Goal: Task Accomplishment & Management: Use online tool/utility

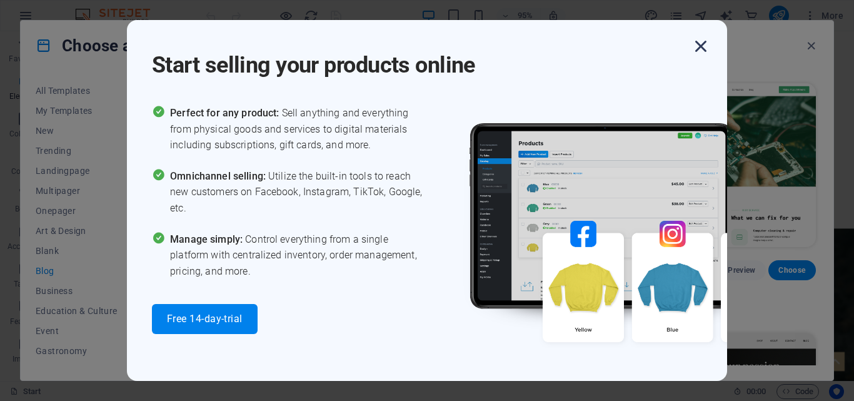
click at [703, 49] on icon "button" at bounding box center [701, 46] width 23 height 23
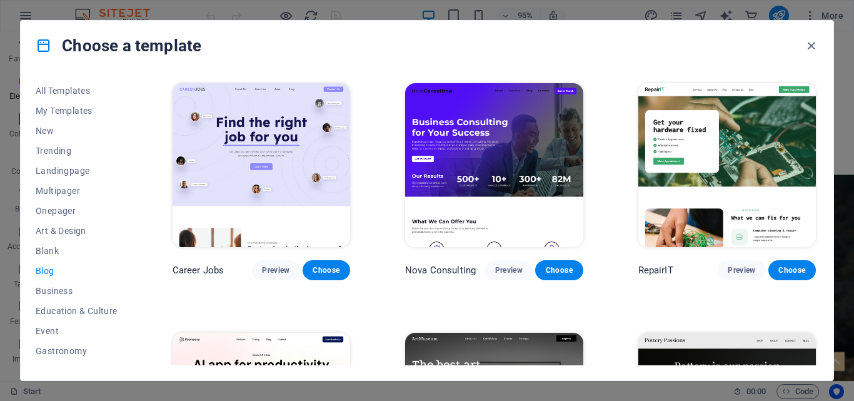
scroll to position [1138, 0]
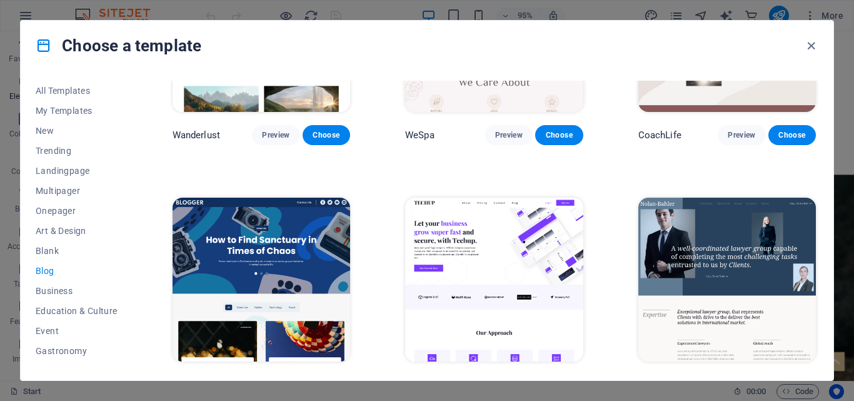
click at [703, 49] on icon "button" at bounding box center [701, 46] width 23 height 23
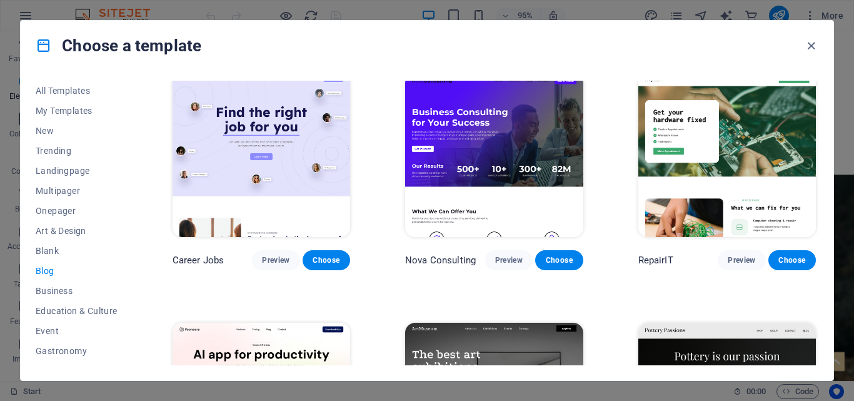
scroll to position [0, 0]
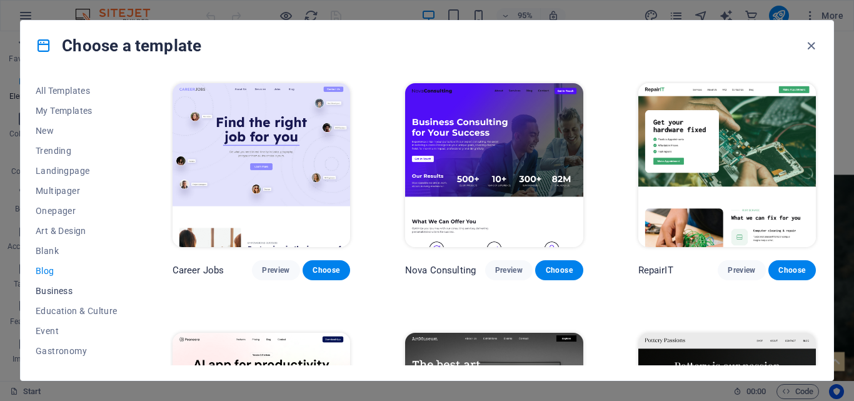
click at [48, 290] on span "Business" at bounding box center [77, 291] width 82 height 10
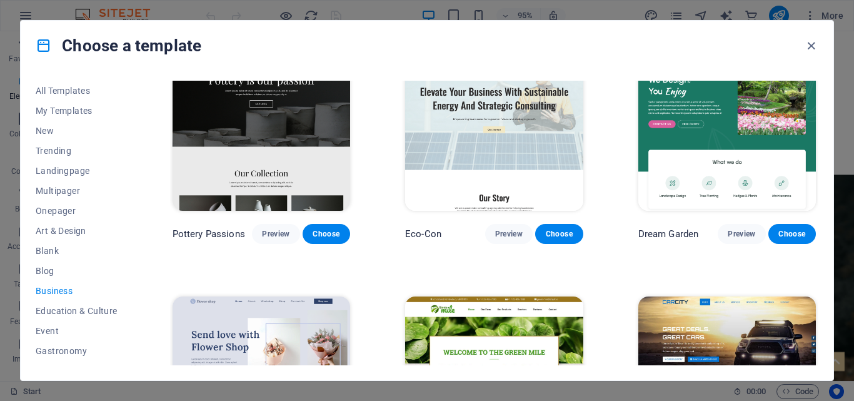
scroll to position [63, 0]
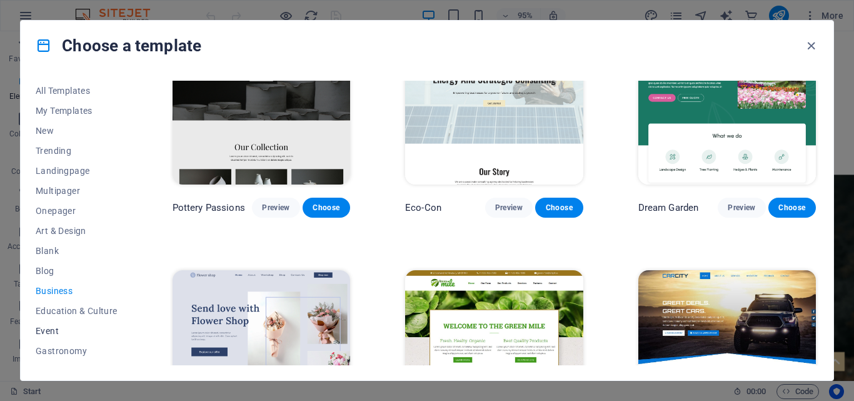
click at [46, 330] on span "Event" at bounding box center [77, 331] width 82 height 10
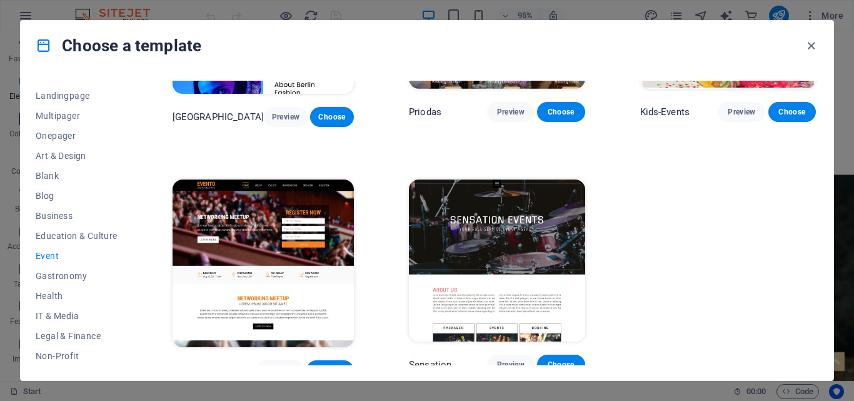
scroll to position [236, 0]
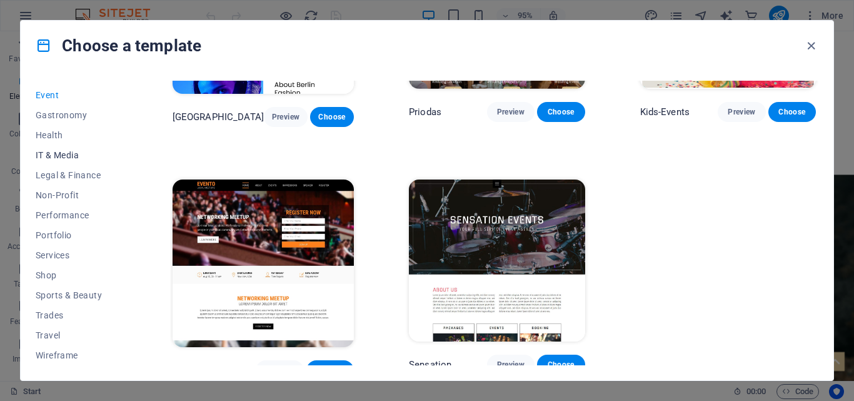
click at [57, 151] on span "IT & Media" at bounding box center [77, 155] width 82 height 10
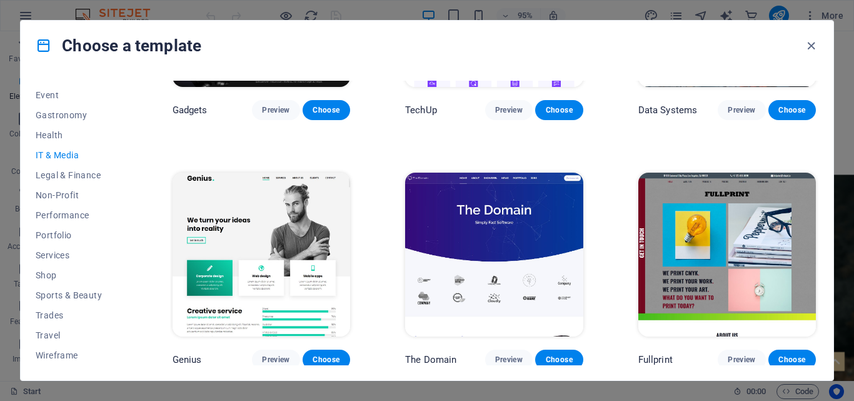
scroll to position [173, 0]
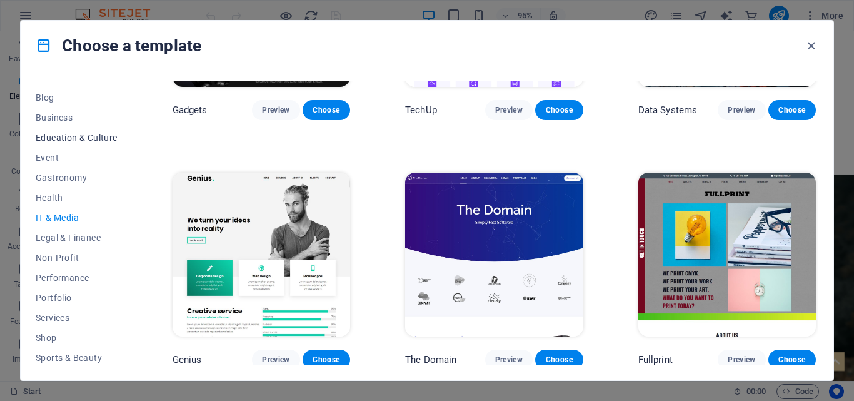
click at [93, 136] on span "Education & Culture" at bounding box center [77, 138] width 82 height 10
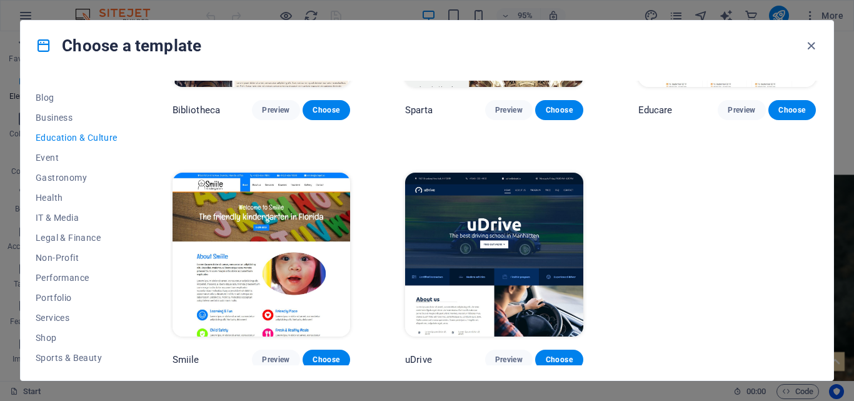
scroll to position [0, 0]
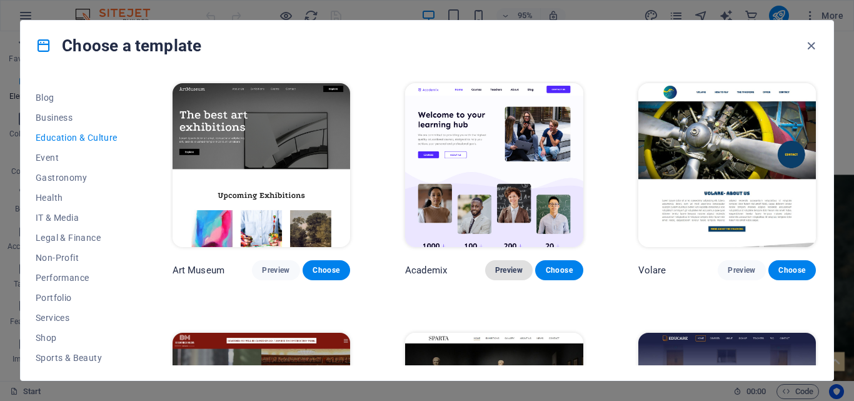
click at [505, 275] on button "Preview" at bounding box center [509, 270] width 48 height 20
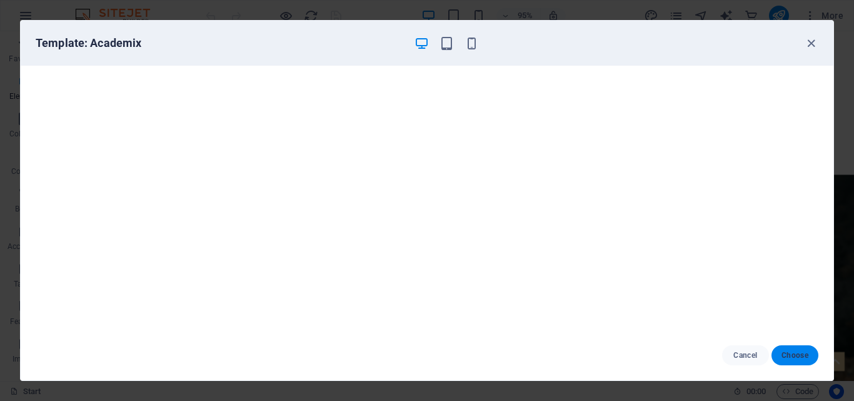
click at [809, 358] on button "Choose" at bounding box center [795, 355] width 47 height 20
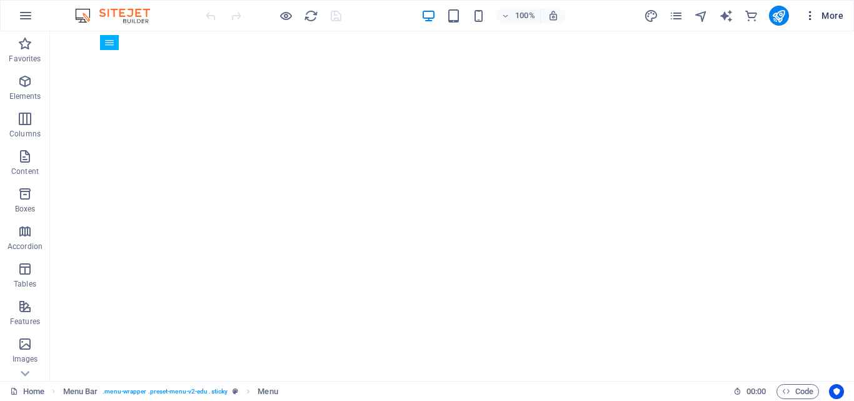
click at [839, 19] on span "More" at bounding box center [823, 15] width 39 height 13
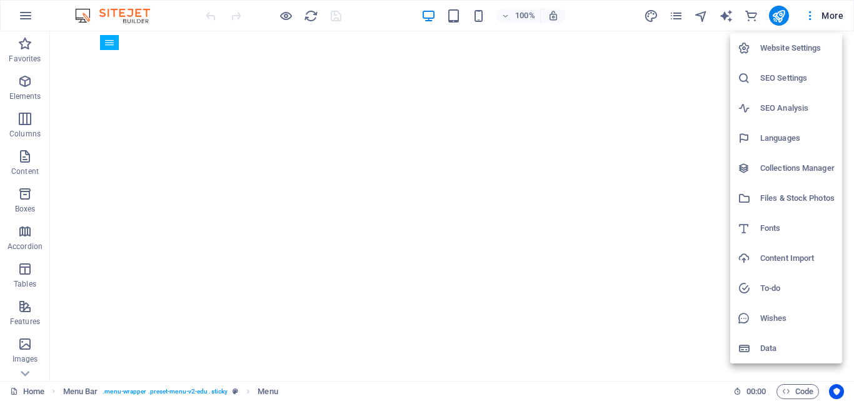
click at [14, 16] on div at bounding box center [427, 200] width 854 height 401
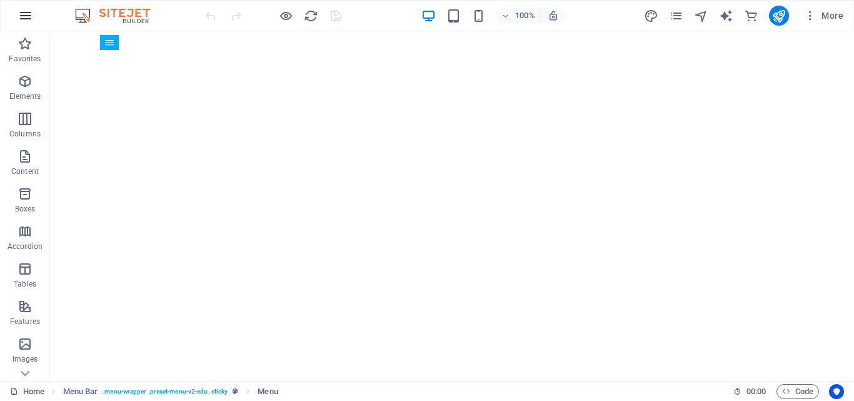
click at [24, 14] on icon "button" at bounding box center [25, 15] width 15 height 15
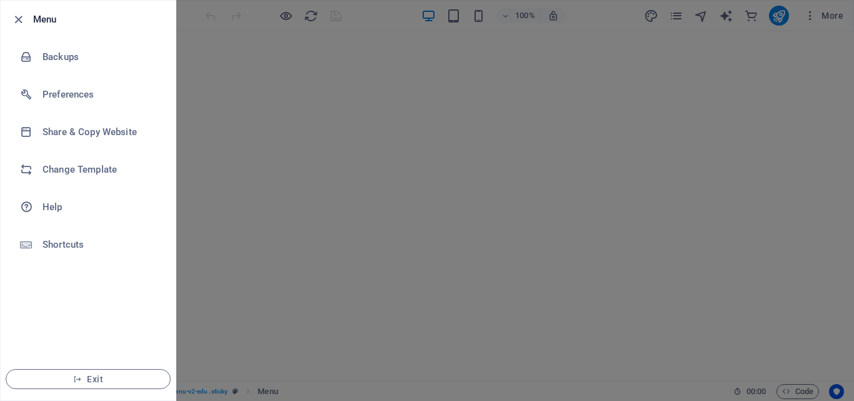
click at [281, 104] on div at bounding box center [427, 200] width 854 height 401
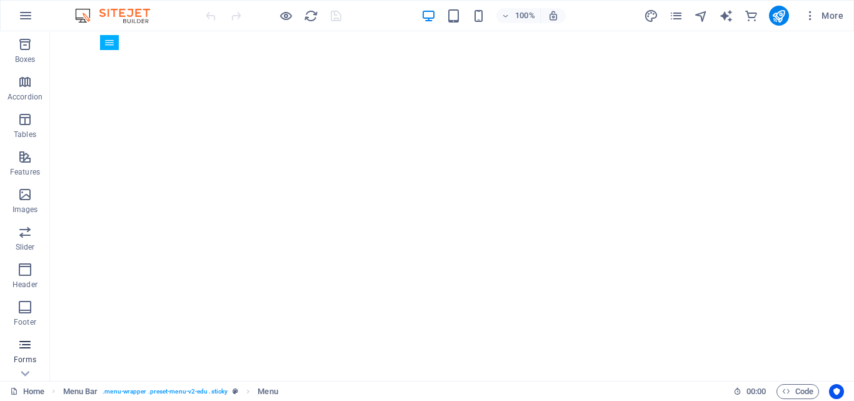
scroll to position [251, 0]
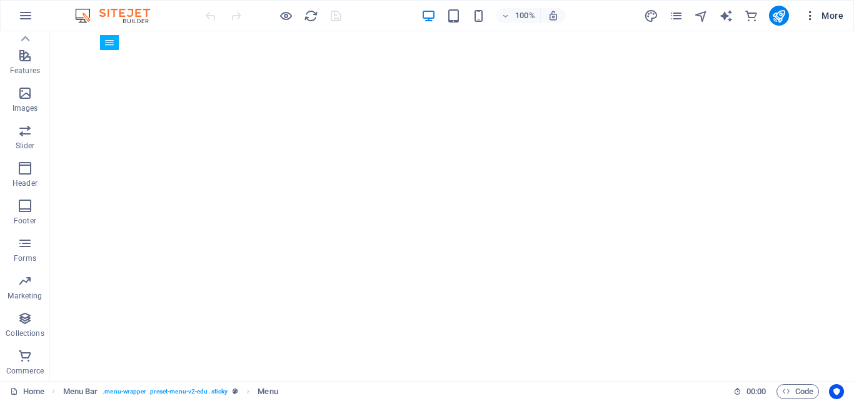
click at [834, 16] on span "More" at bounding box center [823, 15] width 39 height 13
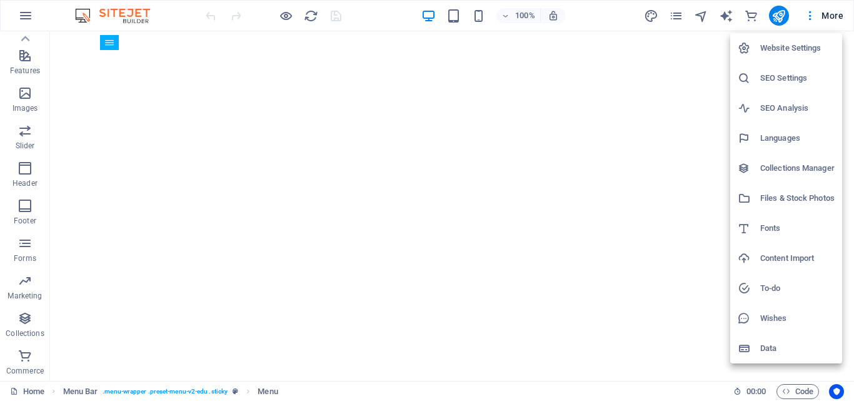
click at [778, 54] on h6 "Website Settings" at bounding box center [797, 48] width 74 height 15
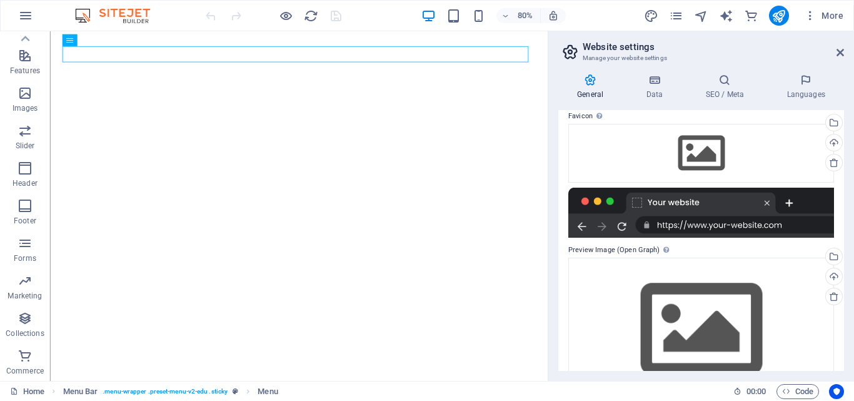
scroll to position [166, 0]
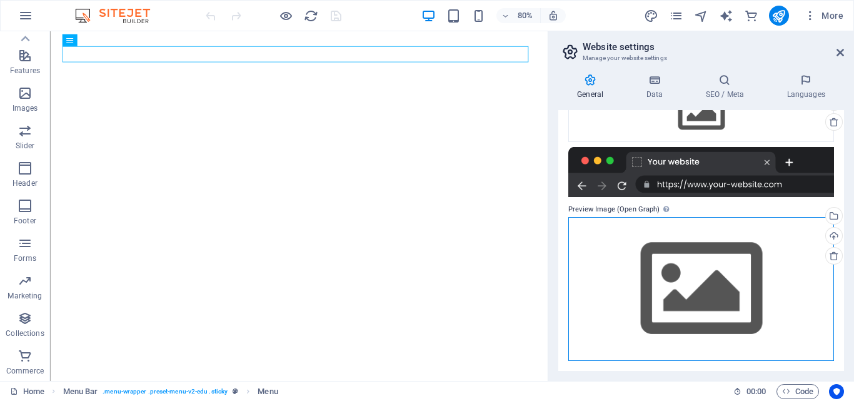
click at [628, 273] on div "Drag files here, click to choose files or select files from Files or our free s…" at bounding box center [701, 288] width 266 height 143
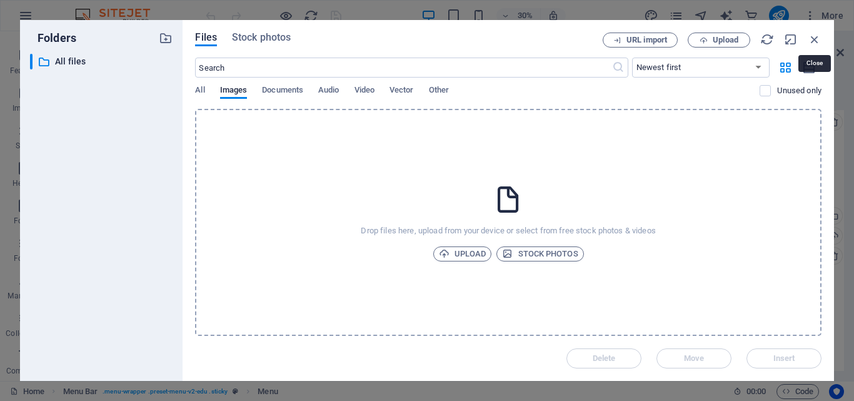
drag, startPoint x: 814, startPoint y: 41, endPoint x: 807, endPoint y: 54, distance: 15.4
click at [815, 41] on icon "button" at bounding box center [815, 40] width 14 height 14
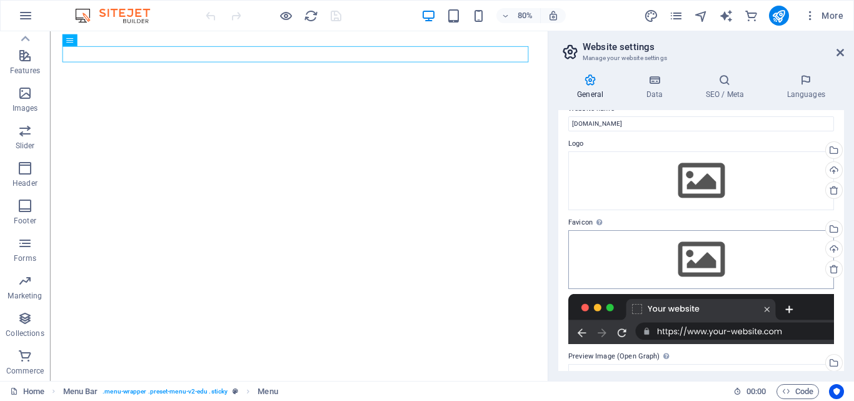
scroll to position [0, 0]
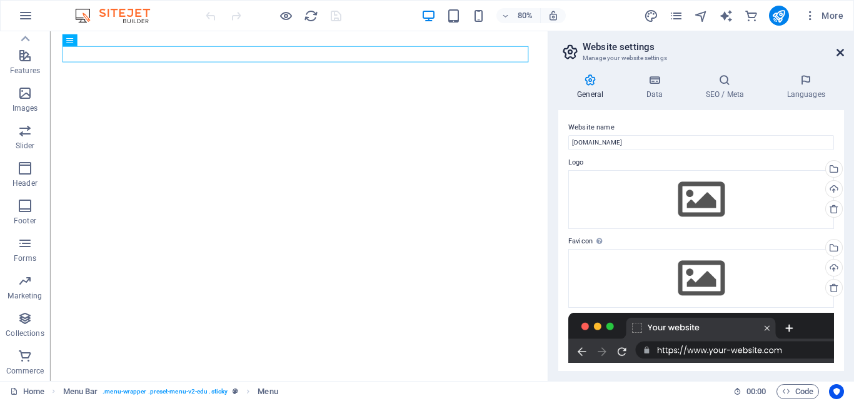
click at [840, 55] on icon at bounding box center [841, 53] width 8 height 10
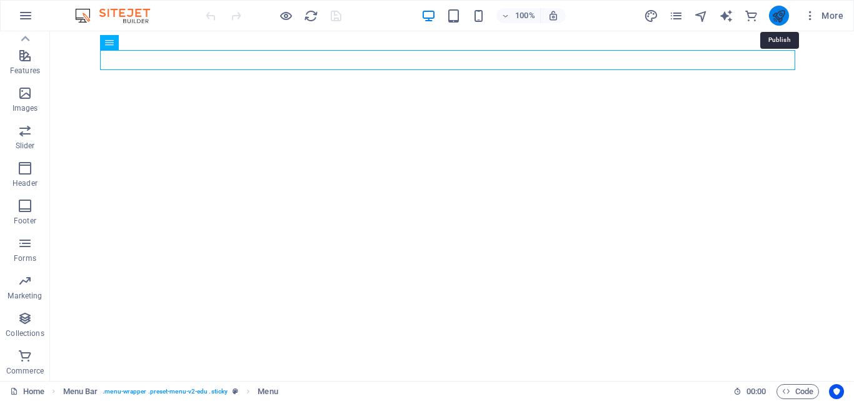
click at [778, 18] on icon "publish" at bounding box center [779, 16] width 14 height 14
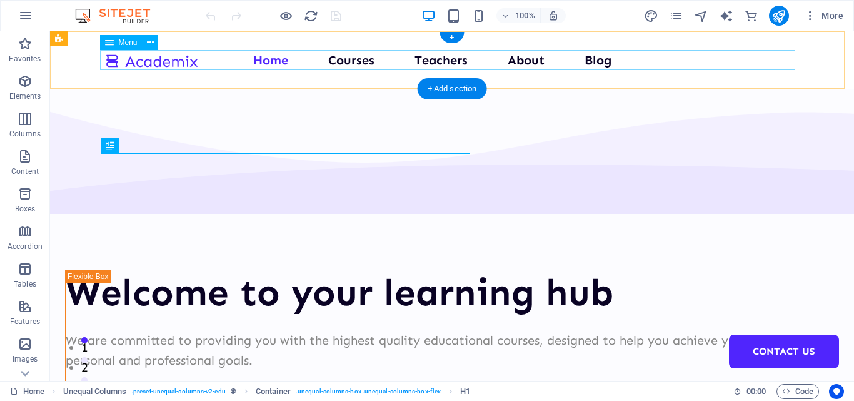
click at [439, 64] on nav "Home Courses Teachers About Blog Contact Us" at bounding box center [451, 60] width 695 height 20
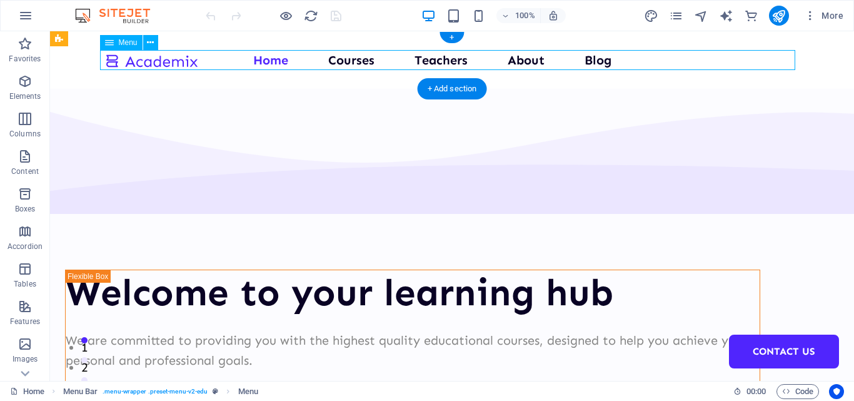
click at [249, 62] on nav "Home Courses Teachers About Blog Contact Us" at bounding box center [451, 60] width 695 height 20
click at [123, 56] on div at bounding box center [151, 60] width 94 height 21
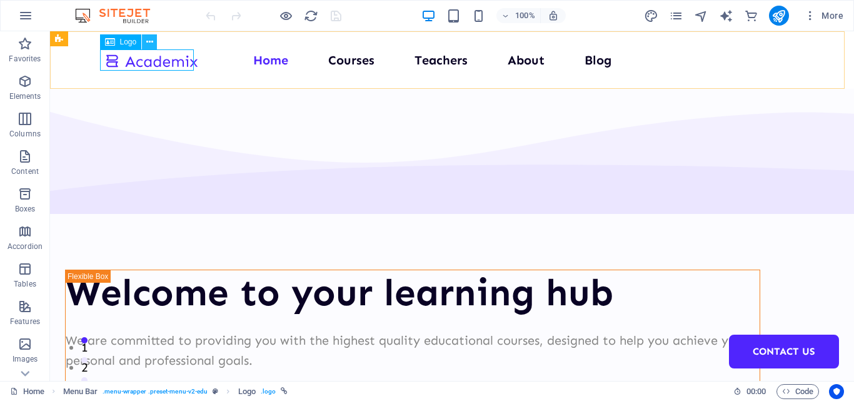
click at [147, 42] on icon at bounding box center [149, 42] width 7 height 13
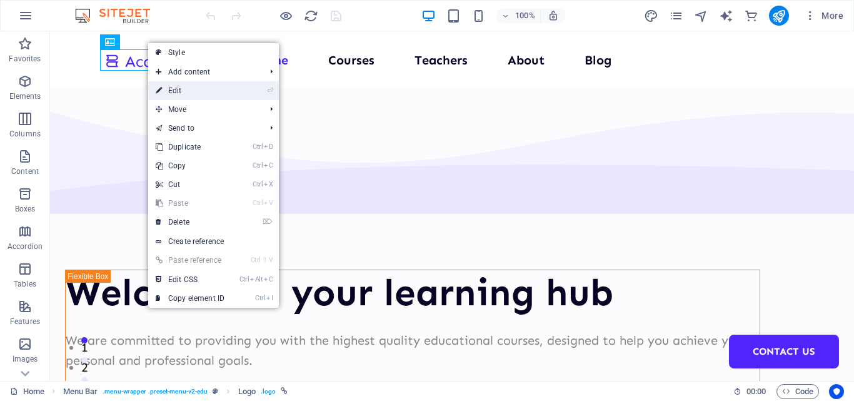
click at [194, 86] on link "⏎ Edit" at bounding box center [190, 90] width 84 height 19
select select "px"
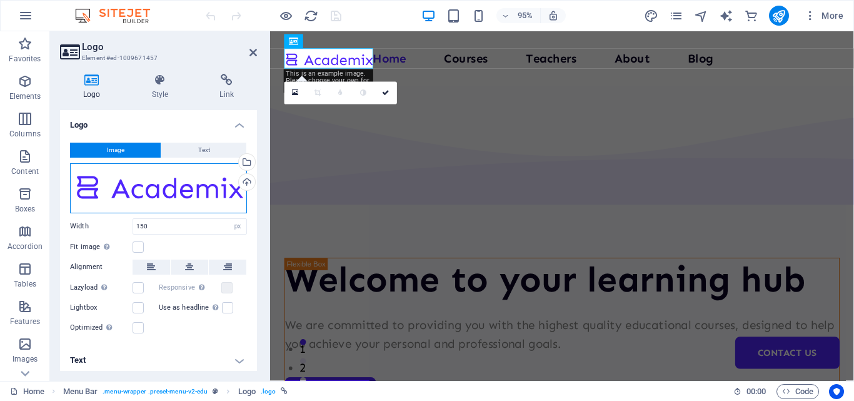
click at [158, 194] on div "Drag files here, click to choose files or select files from Files or our free s…" at bounding box center [158, 188] width 177 height 50
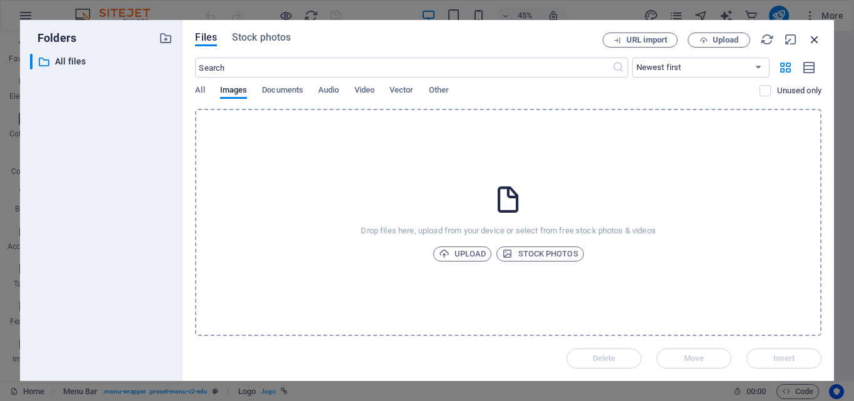
drag, startPoint x: 133, startPoint y: 195, endPoint x: 813, endPoint y: 35, distance: 698.4
click at [813, 35] on icon "button" at bounding box center [815, 40] width 14 height 14
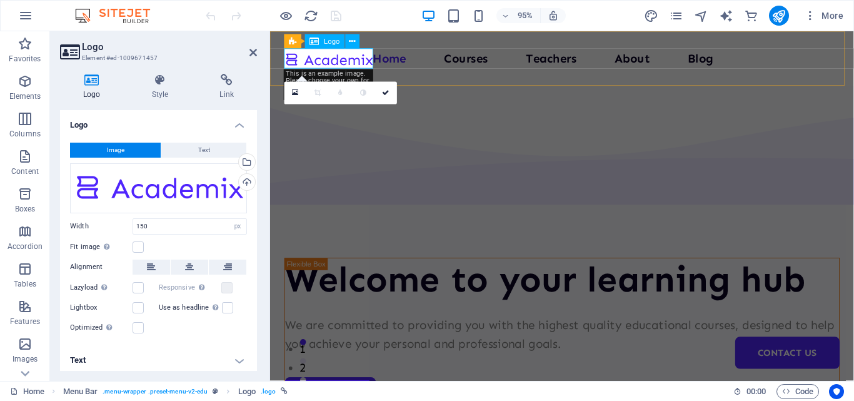
click at [323, 56] on div at bounding box center [332, 60] width 94 height 21
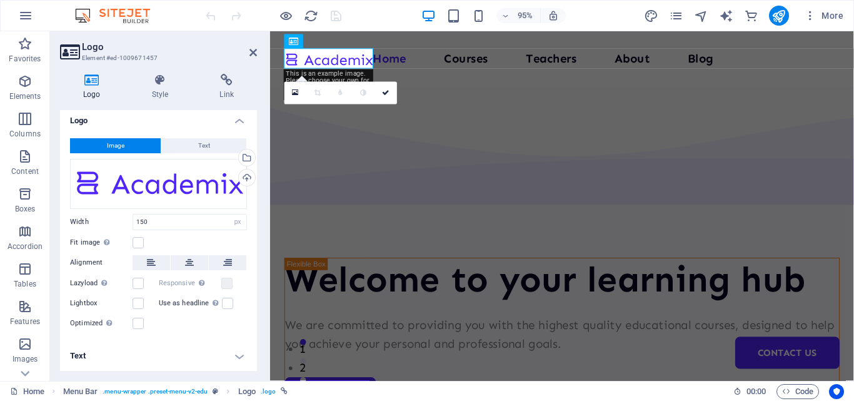
click at [235, 353] on h4 "Text" at bounding box center [158, 356] width 197 height 30
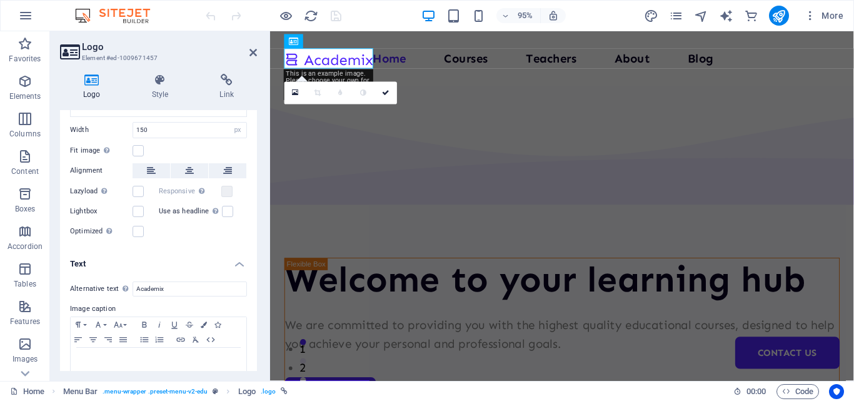
scroll to position [122, 0]
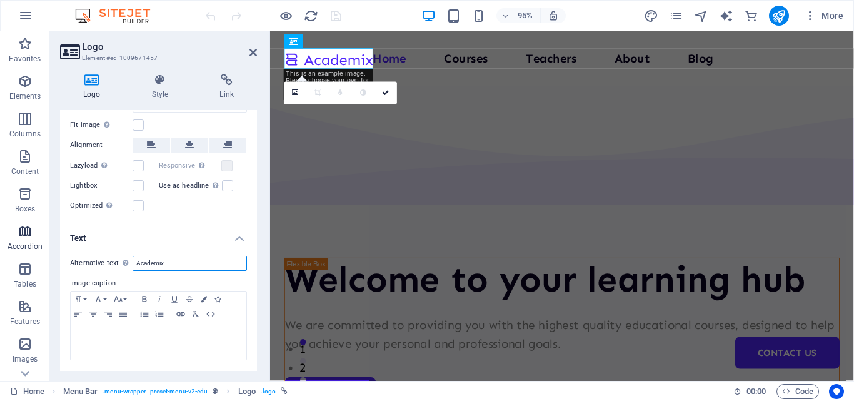
drag, startPoint x: 174, startPoint y: 263, endPoint x: 38, endPoint y: 251, distance: 136.8
click at [38, 251] on section "Favorites Elements Columns Content Boxes Accordion Tables Features Images Slide…" at bounding box center [427, 206] width 854 height 350
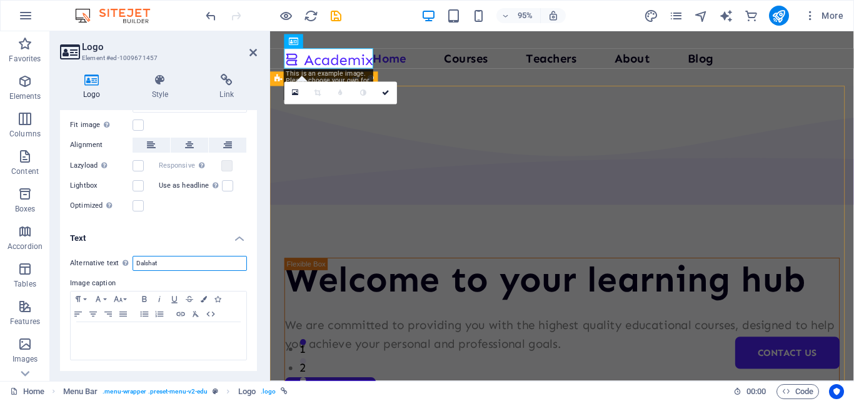
type input "Dalshat"
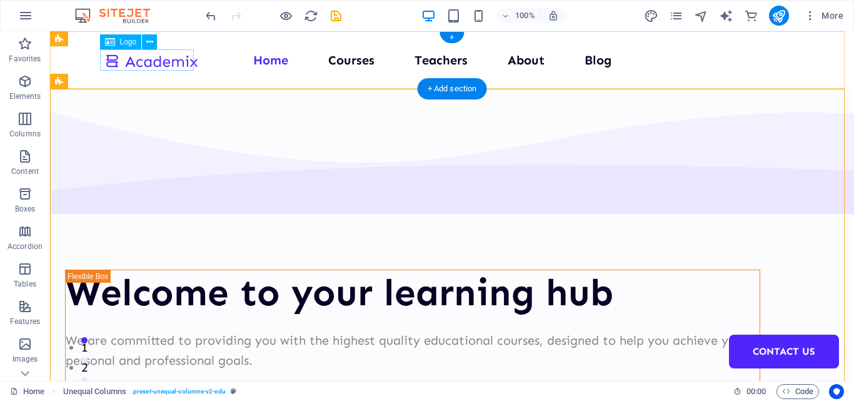
click at [156, 60] on div at bounding box center [151, 60] width 94 height 21
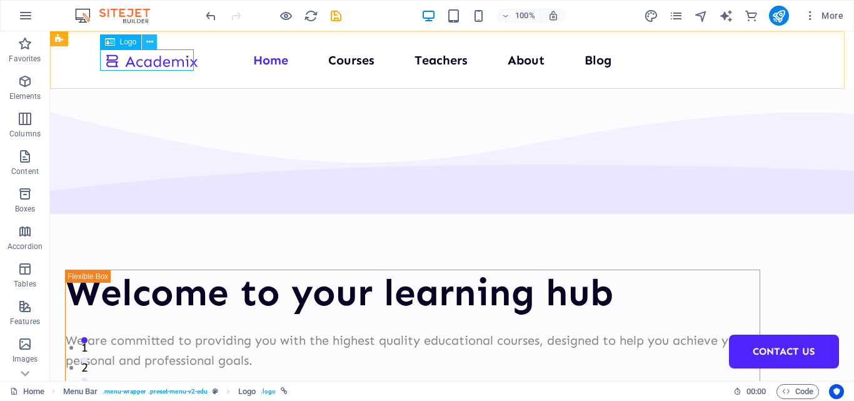
click at [148, 42] on icon at bounding box center [149, 42] width 7 height 13
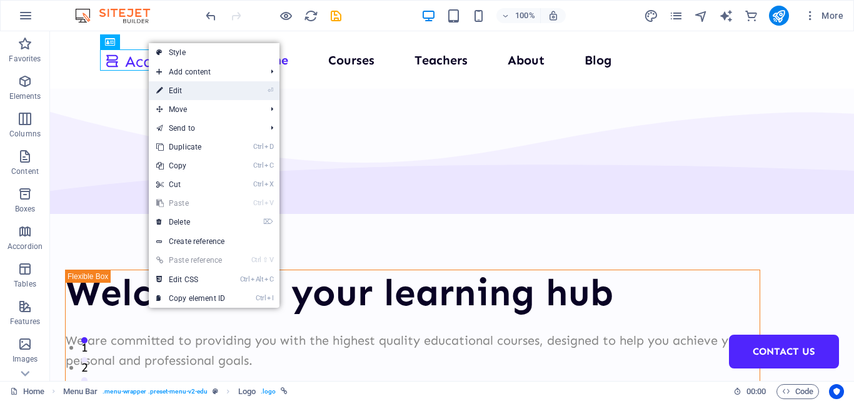
click at [188, 87] on link "⏎ Edit" at bounding box center [191, 90] width 84 height 19
select select "px"
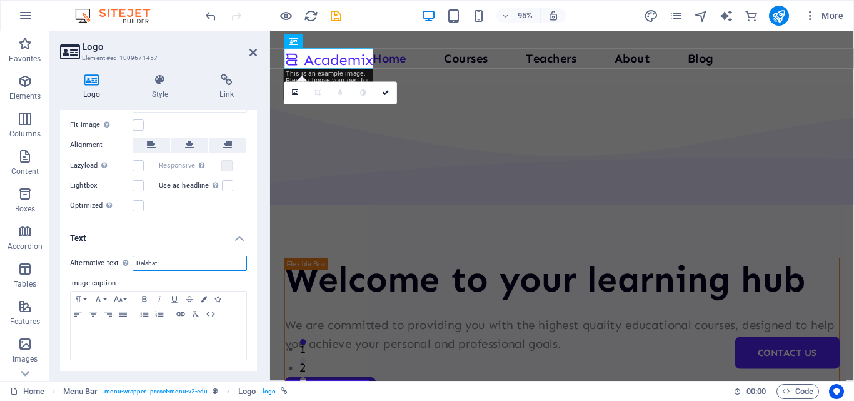
click at [166, 263] on input "Dalshat" at bounding box center [190, 263] width 114 height 15
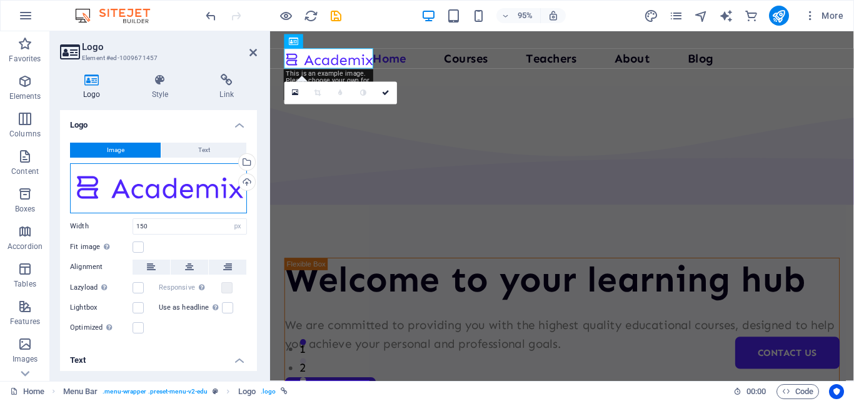
click at [165, 187] on div "Drag files here, click to choose files or select files from Files or our free s…" at bounding box center [158, 188] width 177 height 50
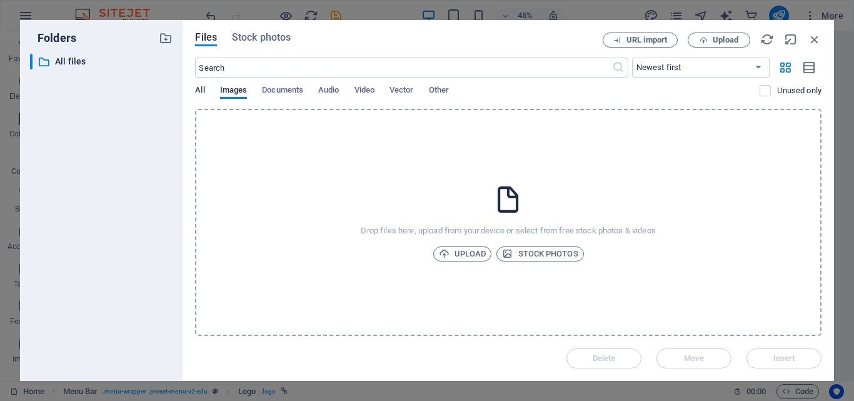
click at [202, 89] on span "All" at bounding box center [199, 92] width 9 height 18
click at [814, 31] on div "Files Stock photos URL import Upload ​ Newest first Oldest first Name (A-Z) Nam…" at bounding box center [509, 200] width 652 height 361
click at [813, 36] on icon "button" at bounding box center [815, 40] width 14 height 14
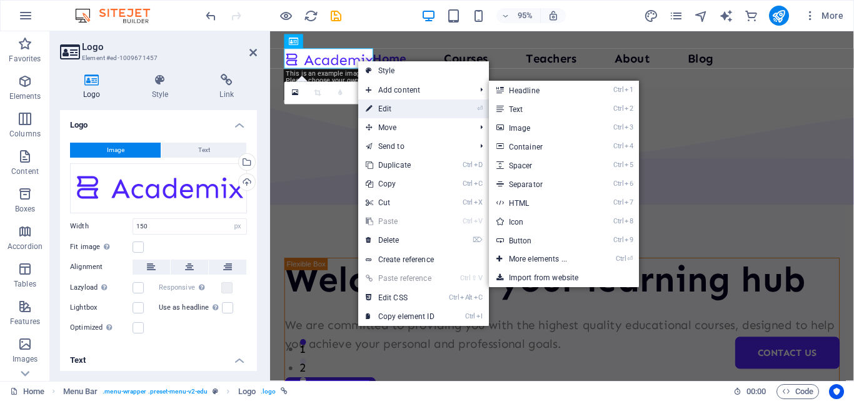
click at [393, 112] on link "⏎ Edit" at bounding box center [400, 108] width 84 height 19
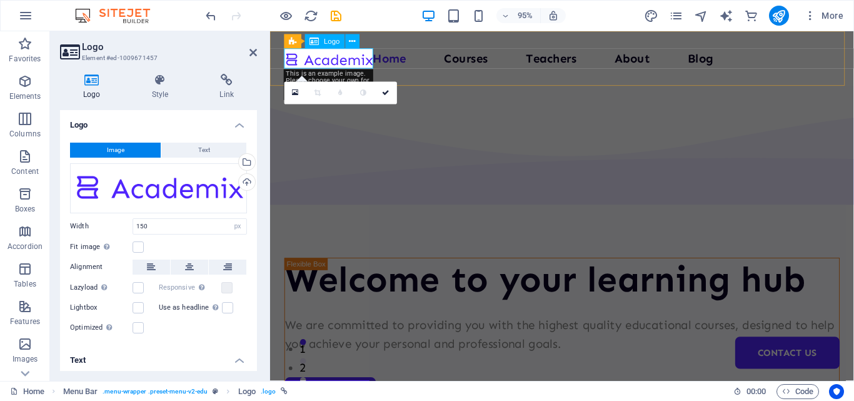
click at [364, 60] on div at bounding box center [332, 60] width 94 height 21
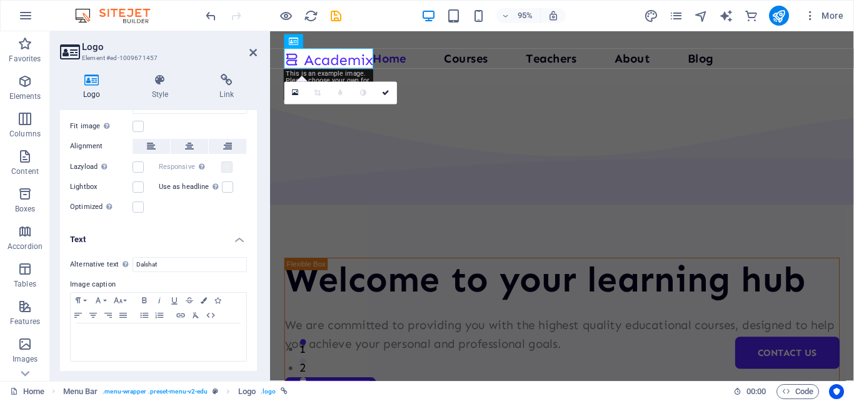
scroll to position [122, 0]
drag, startPoint x: 164, startPoint y: 260, endPoint x: 109, endPoint y: 268, distance: 55.1
click at [109, 268] on div "Alternative text The alternative text is used by devices that cannot display im…" at bounding box center [158, 263] width 177 height 15
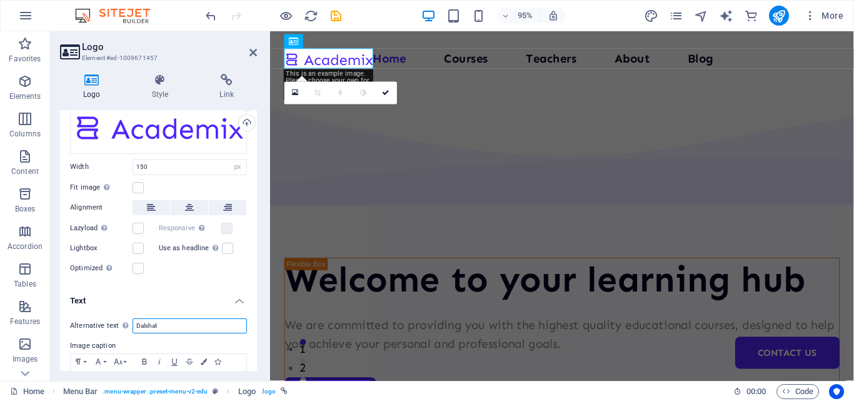
scroll to position [0, 0]
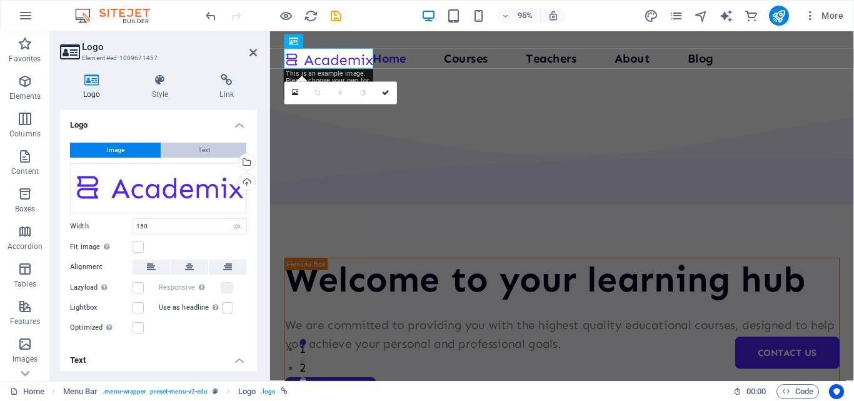
click at [189, 148] on button "Text" at bounding box center [203, 150] width 85 height 15
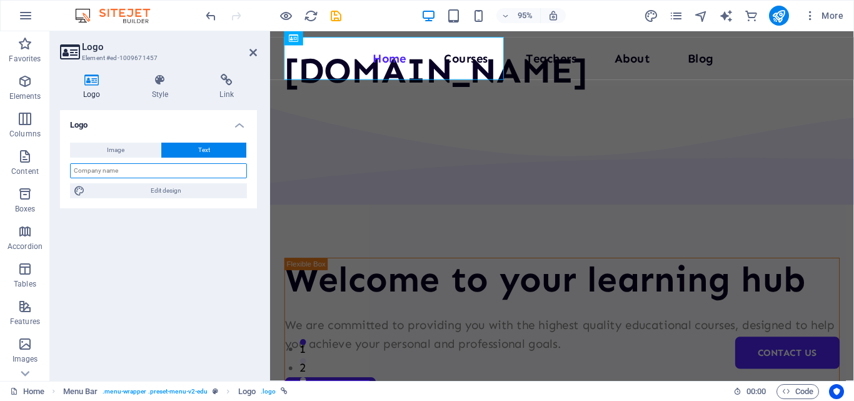
drag, startPoint x: 121, startPoint y: 169, endPoint x: 81, endPoint y: 181, distance: 41.6
click at [81, 181] on div "Image Text Drag files here, click to choose files or select files from Files or…" at bounding box center [158, 171] width 197 height 76
paste input "Dalshat"
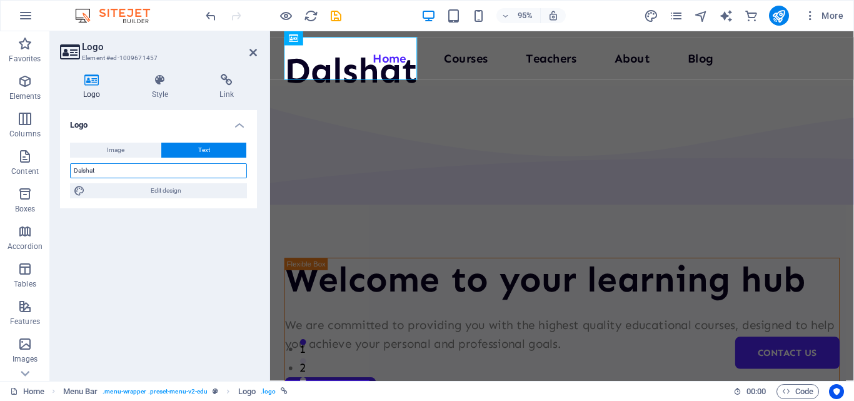
type input "Dalshat"
click at [210, 276] on div "Logo Image Text Drag files here, click to choose files or select files from Fil…" at bounding box center [158, 240] width 197 height 261
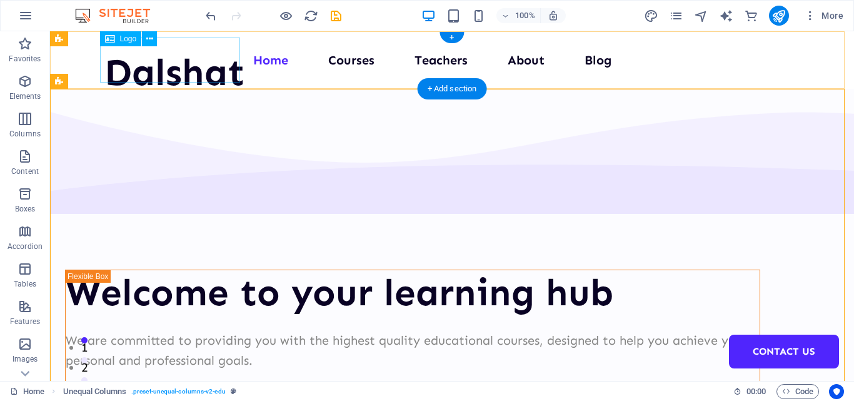
click at [191, 63] on div "Dalshat" at bounding box center [174, 72] width 140 height 45
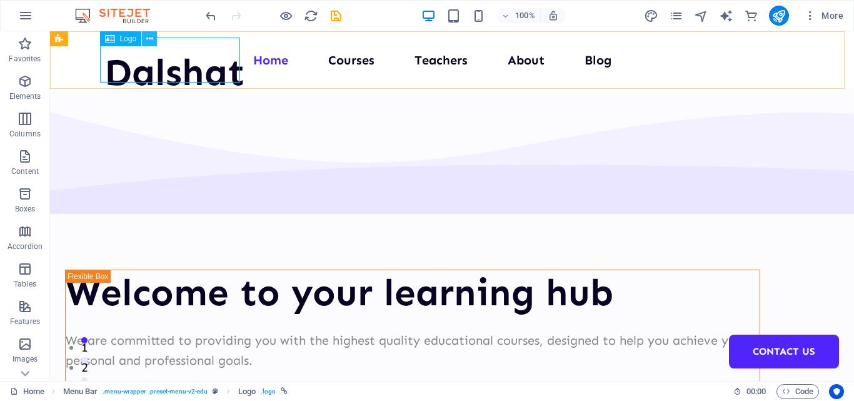
click at [153, 37] on icon at bounding box center [149, 39] width 7 height 13
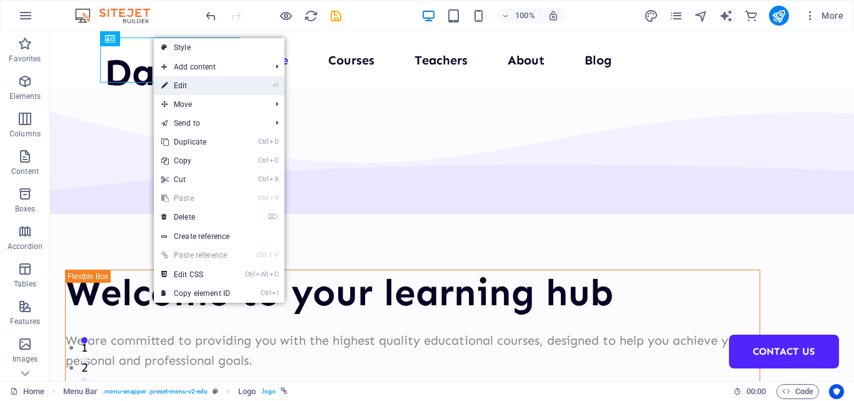
drag, startPoint x: 186, startPoint y: 83, endPoint x: 3, endPoint y: 55, distance: 185.4
click at [186, 83] on link "⏎ Edit" at bounding box center [196, 85] width 84 height 19
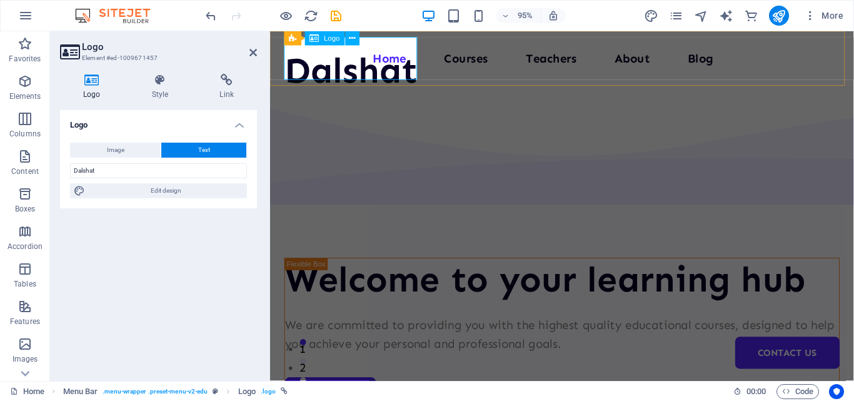
click at [339, 71] on div "Dalshat" at bounding box center [355, 72] width 140 height 45
click at [194, 149] on button "Text" at bounding box center [203, 150] width 85 height 15
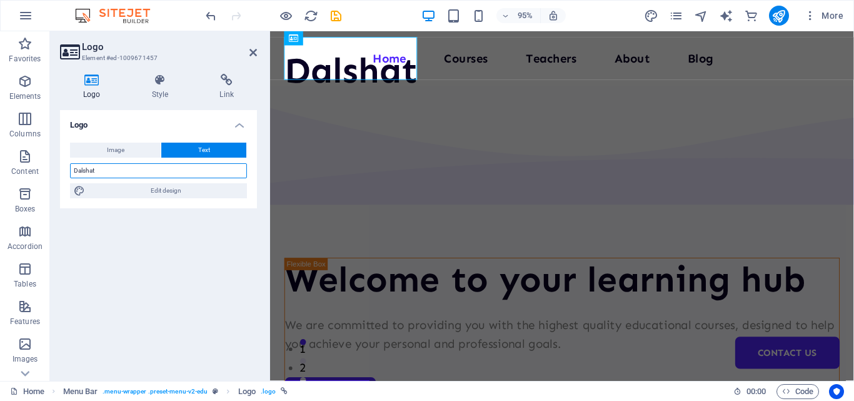
click at [83, 171] on input "Dalshat" at bounding box center [158, 170] width 177 height 15
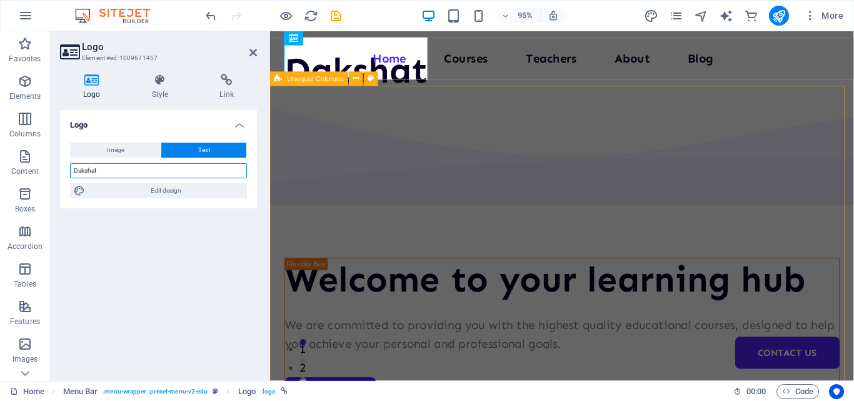
type input "Dakshat"
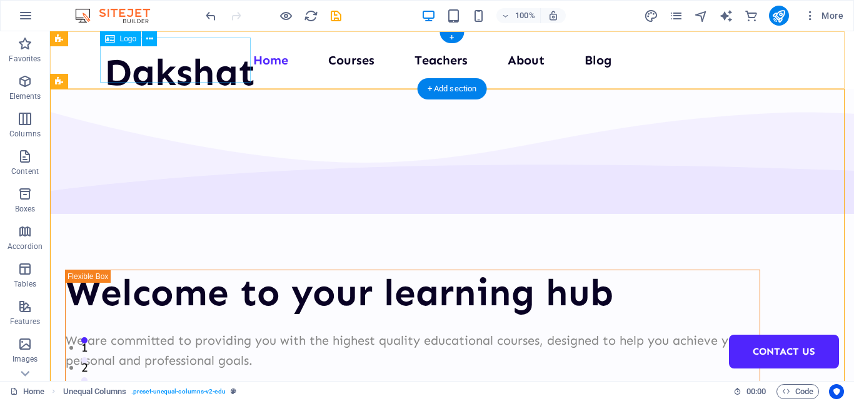
click at [214, 61] on div "Dakshat" at bounding box center [179, 72] width 151 height 45
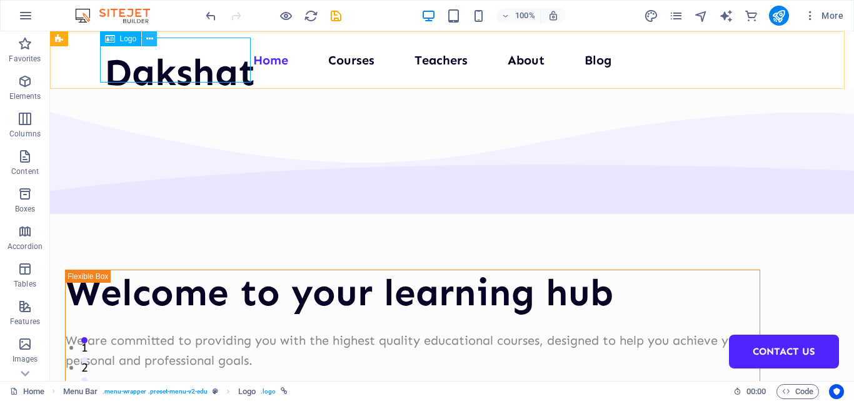
click at [146, 36] on icon at bounding box center [149, 39] width 7 height 13
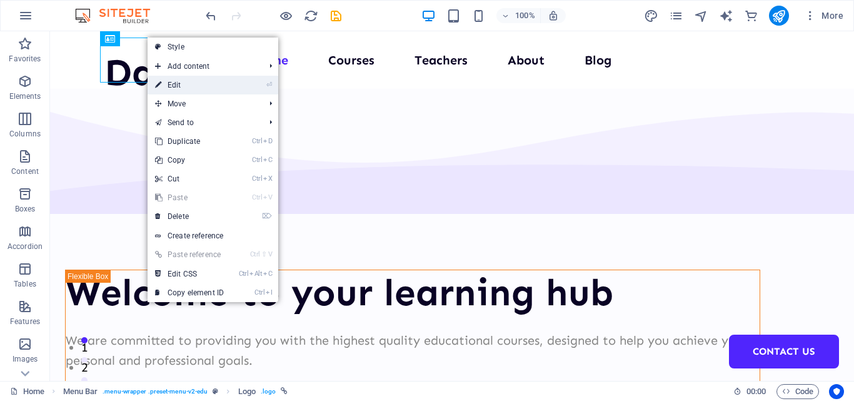
click at [238, 87] on li "⏎ Edit" at bounding box center [213, 85] width 131 height 19
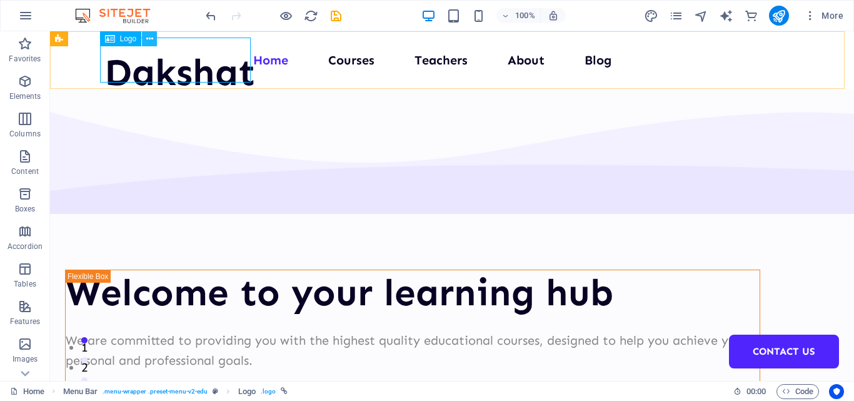
click at [149, 37] on icon at bounding box center [149, 39] width 7 height 13
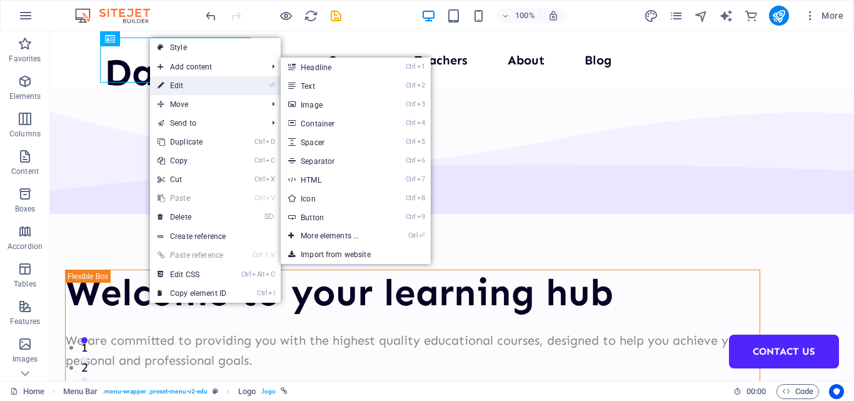
click at [191, 86] on link "⏎ Edit" at bounding box center [192, 85] width 84 height 19
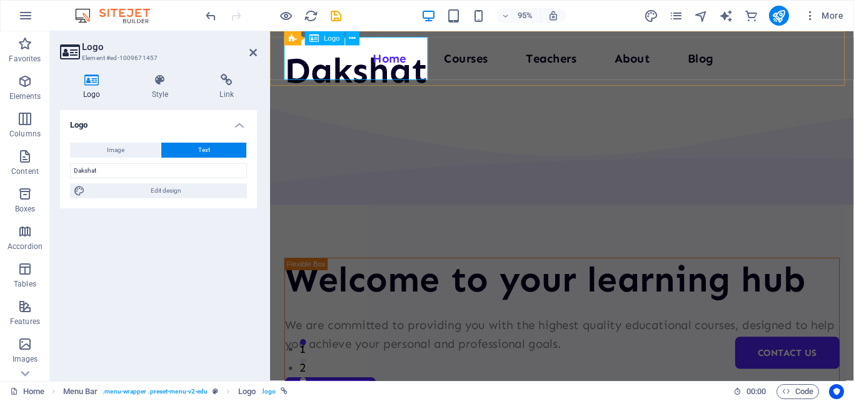
click at [386, 56] on div "Dakshat" at bounding box center [360, 72] width 151 height 45
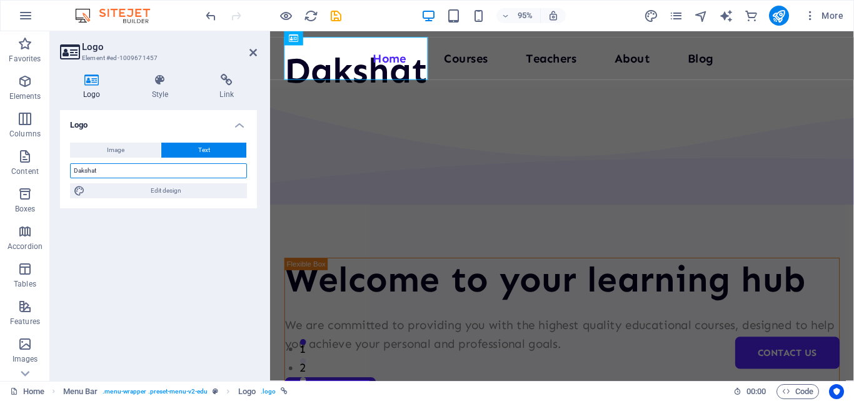
click at [164, 168] on input "Dakshat" at bounding box center [158, 170] width 177 height 15
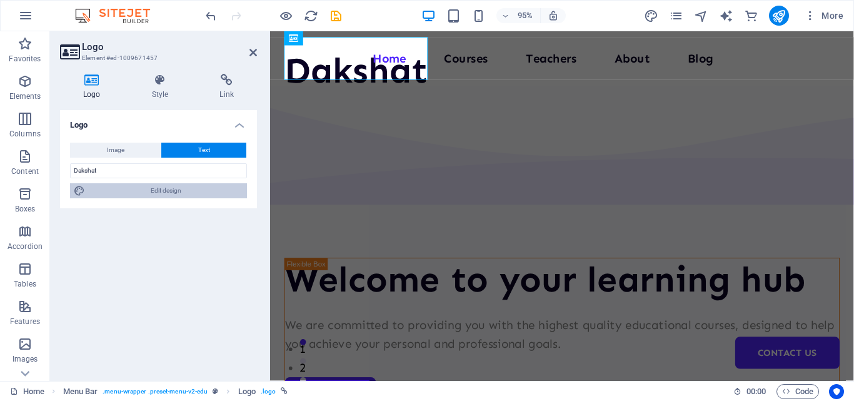
click at [164, 197] on span "Edit design" at bounding box center [166, 190] width 154 height 15
select select "px"
select select "700"
select select "px"
select select "rem"
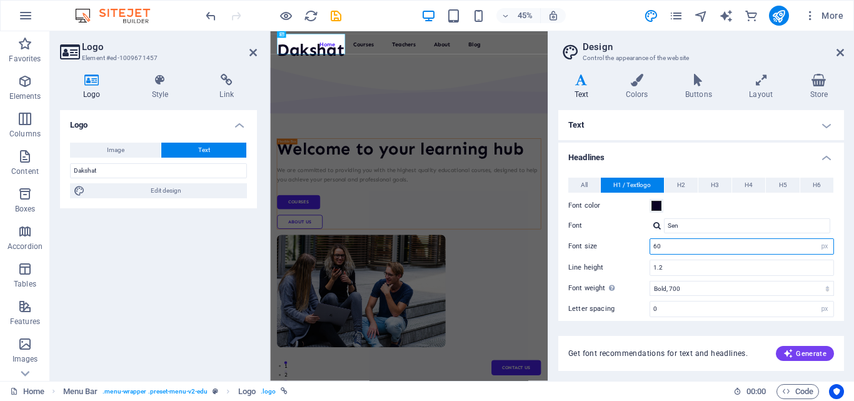
click at [678, 247] on input "60" at bounding box center [741, 246] width 183 height 15
drag, startPoint x: 688, startPoint y: 244, endPoint x: 577, endPoint y: 226, distance: 112.8
click at [579, 227] on div "All H1 / Textlogo H2 H3 H4 H5 H6 Font color Font Sen Line height 1.5 Font weigh…" at bounding box center [701, 301] width 291 height 273
click at [674, 246] on input "600" at bounding box center [741, 246] width 183 height 15
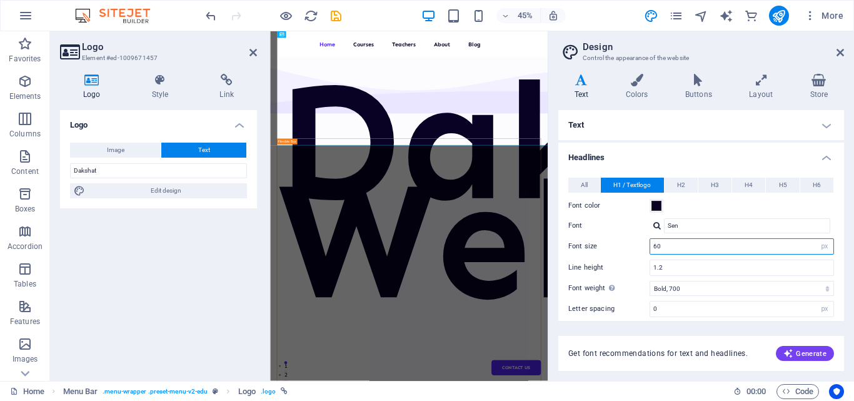
type input "6"
type input "40"
click at [687, 263] on input "1.2" at bounding box center [741, 267] width 183 height 15
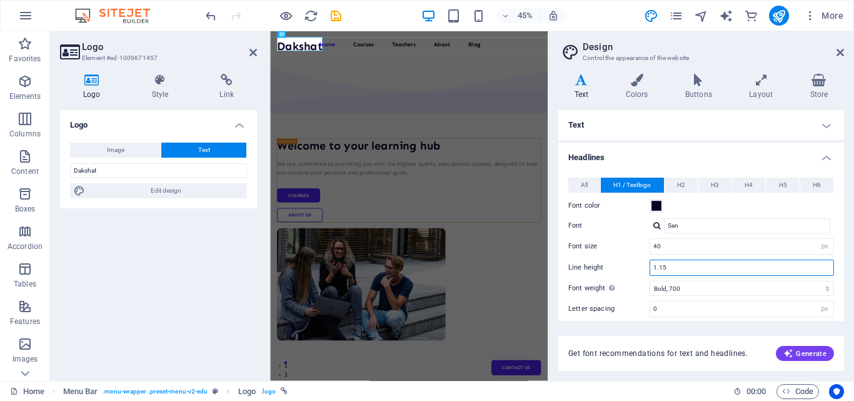
type input "1.1"
click at [635, 83] on icon at bounding box center [637, 80] width 54 height 13
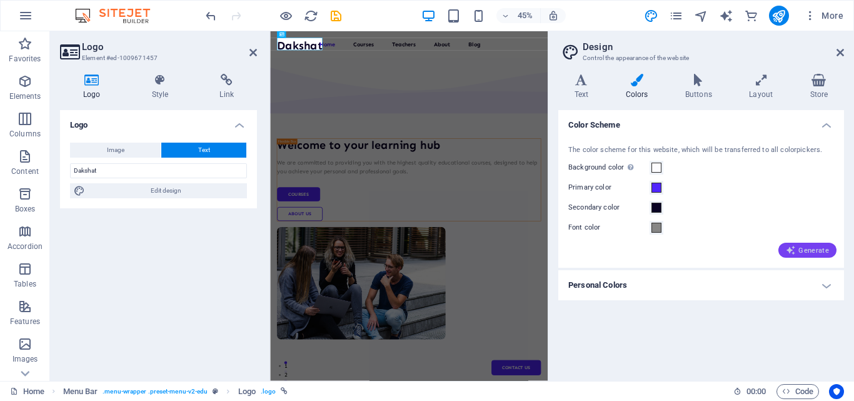
click at [805, 245] on button "Generate" at bounding box center [808, 250] width 58 height 15
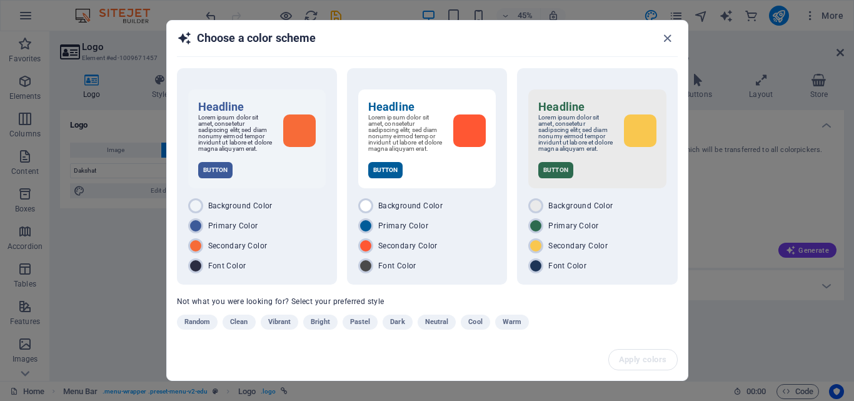
click at [276, 325] on span "Vibrant" at bounding box center [279, 322] width 23 height 15
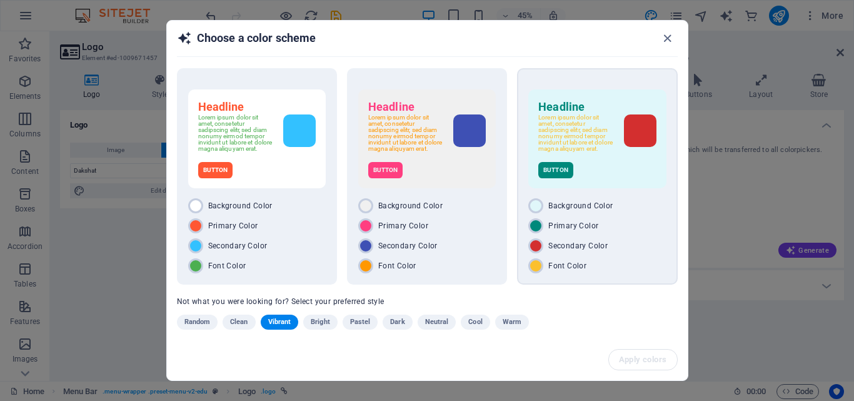
click at [643, 129] on div at bounding box center [640, 130] width 33 height 33
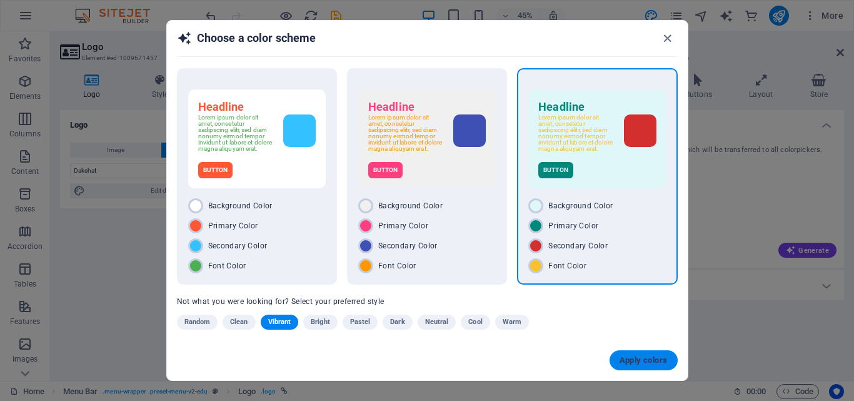
click at [640, 361] on span "Apply colors" at bounding box center [644, 360] width 48 height 10
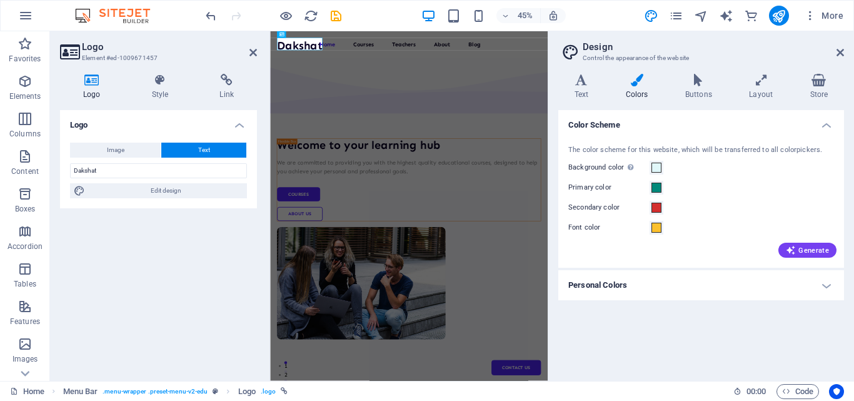
type input "#00897b"
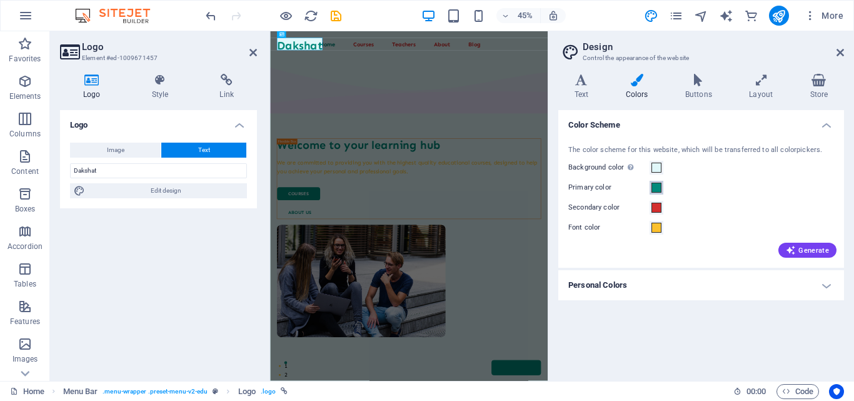
click at [654, 188] on span at bounding box center [657, 188] width 10 height 10
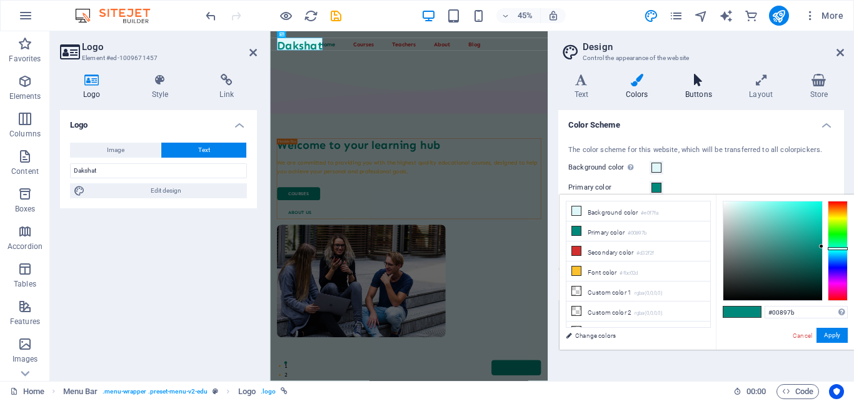
click at [699, 86] on icon at bounding box center [698, 80] width 59 height 13
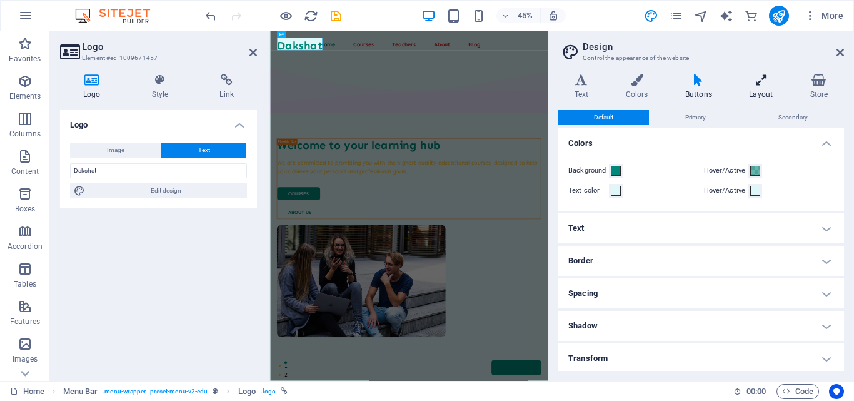
click at [758, 83] on icon at bounding box center [762, 80] width 56 height 13
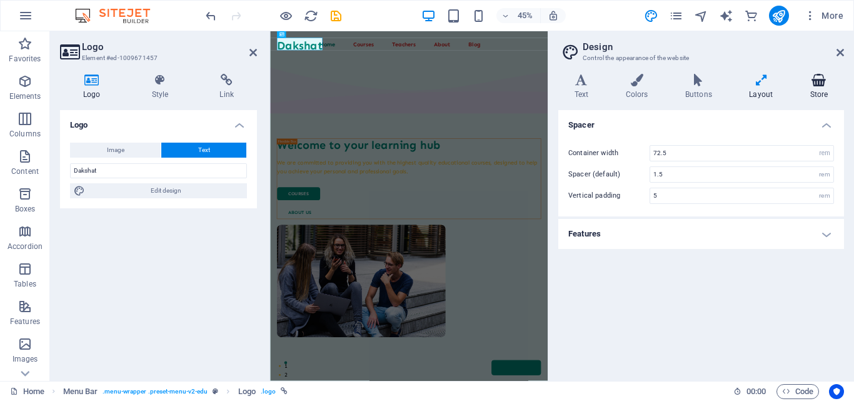
click at [812, 83] on icon at bounding box center [819, 80] width 50 height 13
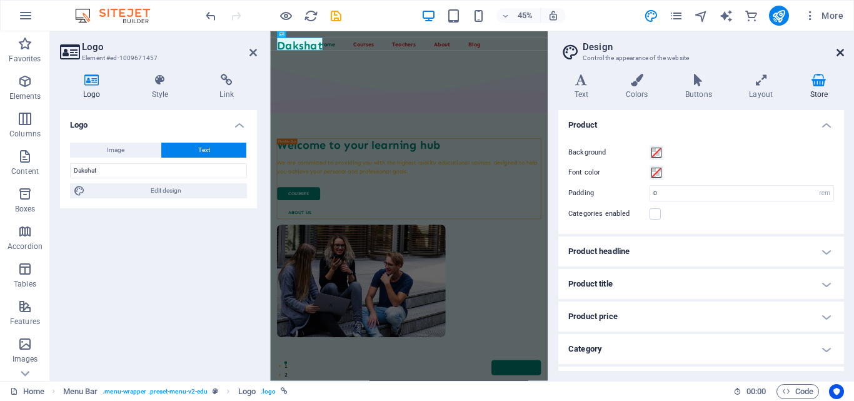
click at [840, 56] on icon at bounding box center [841, 53] width 8 height 10
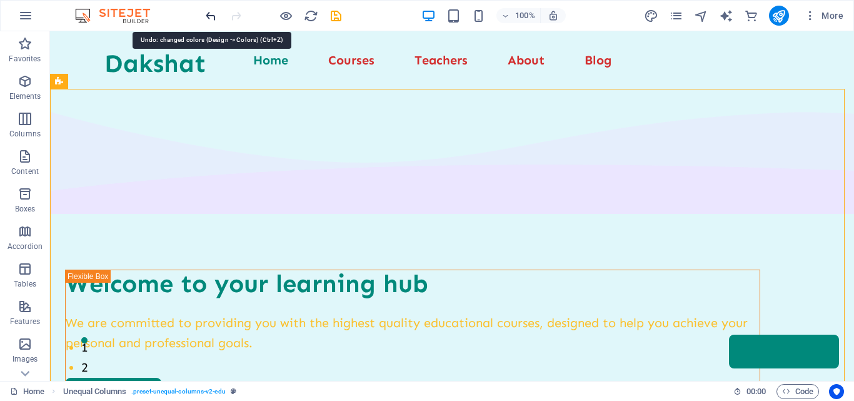
click at [211, 9] on icon "undo" at bounding box center [211, 16] width 14 height 14
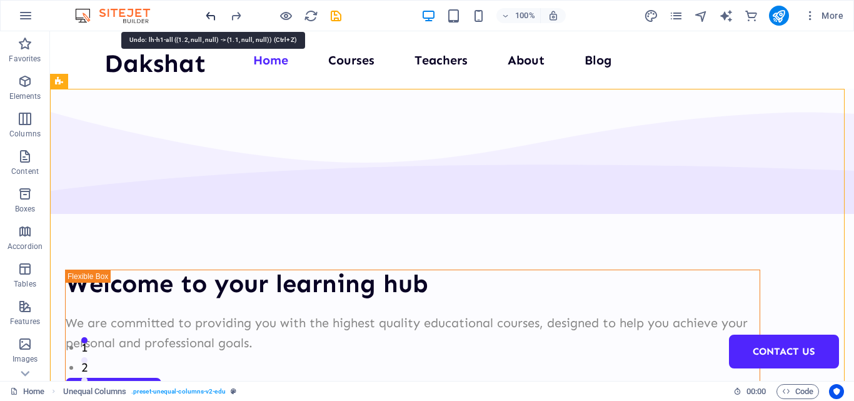
click at [209, 16] on icon "undo" at bounding box center [211, 16] width 14 height 14
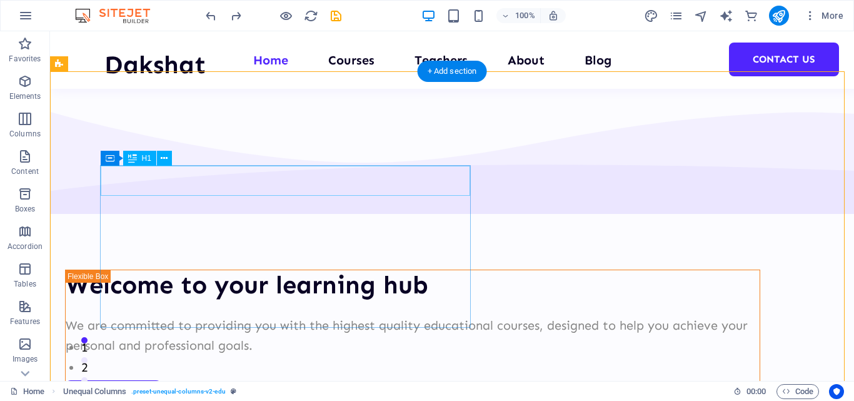
scroll to position [63, 0]
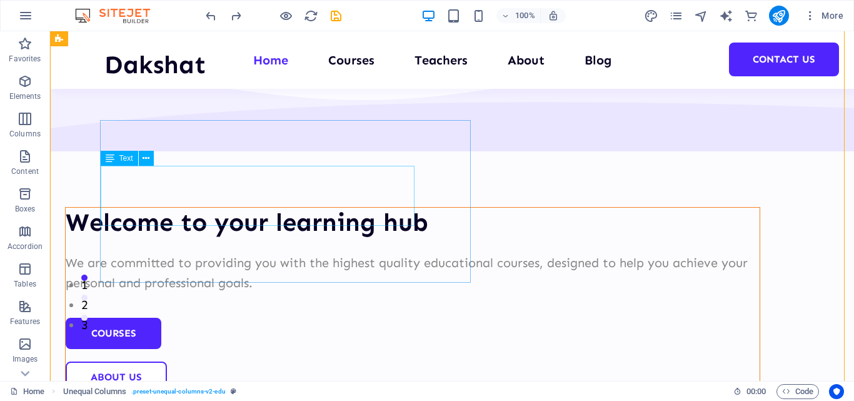
click at [205, 253] on div "We are committed to providing you with the highest quality educational courses,…" at bounding box center [413, 273] width 694 height 40
click at [241, 253] on div "We are committed to providing you with the highest quality educational courses,…" at bounding box center [413, 273] width 694 height 40
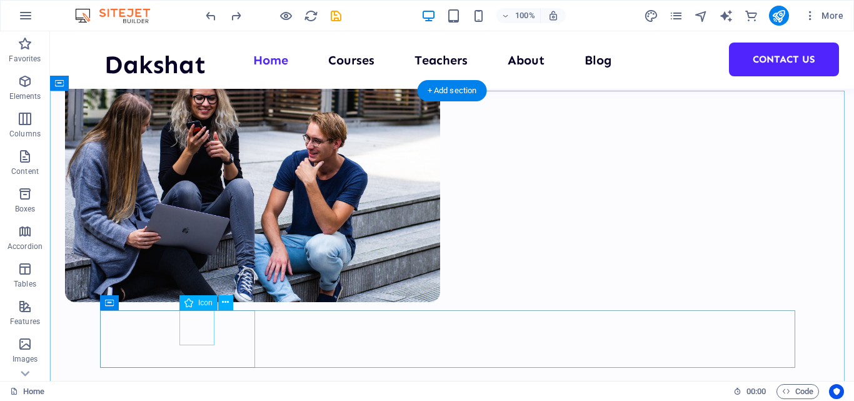
scroll to position [500, 0]
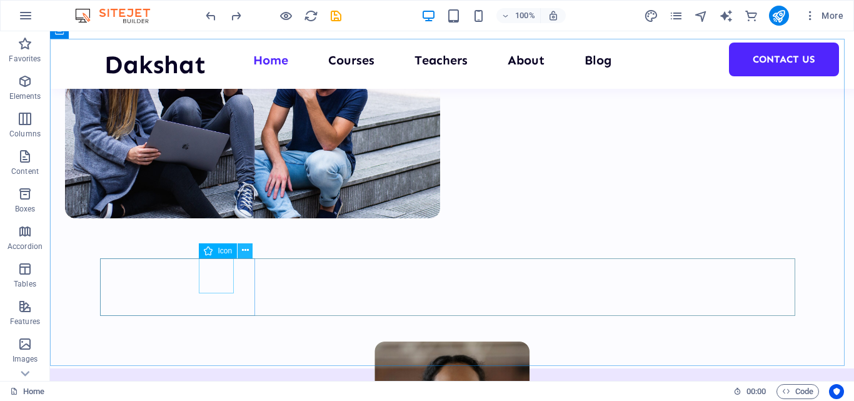
click at [243, 251] on icon at bounding box center [245, 250] width 7 height 13
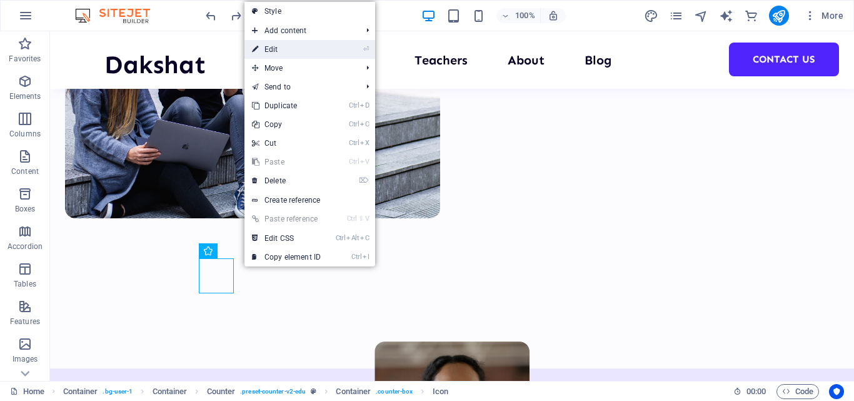
click at [293, 47] on link "⏎ Edit" at bounding box center [287, 49] width 84 height 19
select select "xMidYMid"
select select "px"
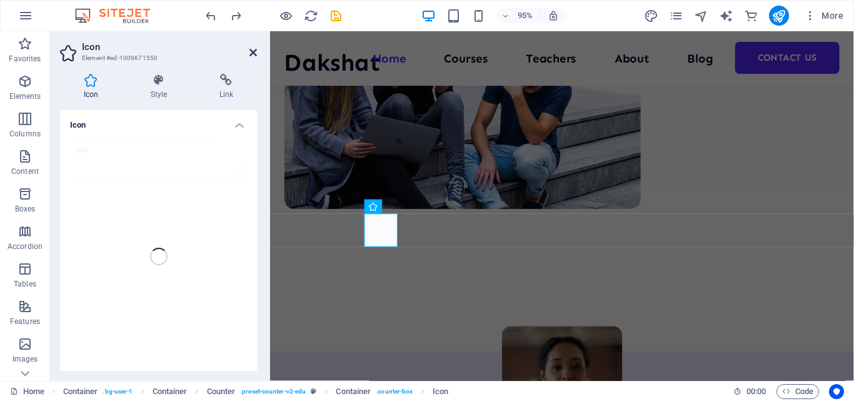
click at [250, 49] on icon at bounding box center [254, 53] width 8 height 10
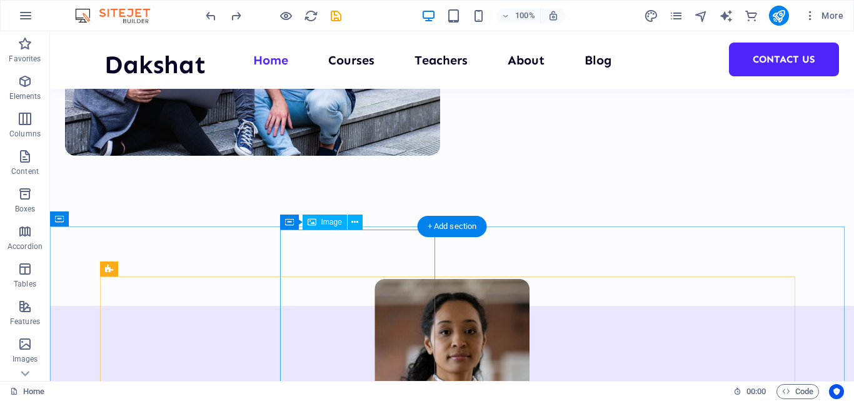
scroll to position [313, 0]
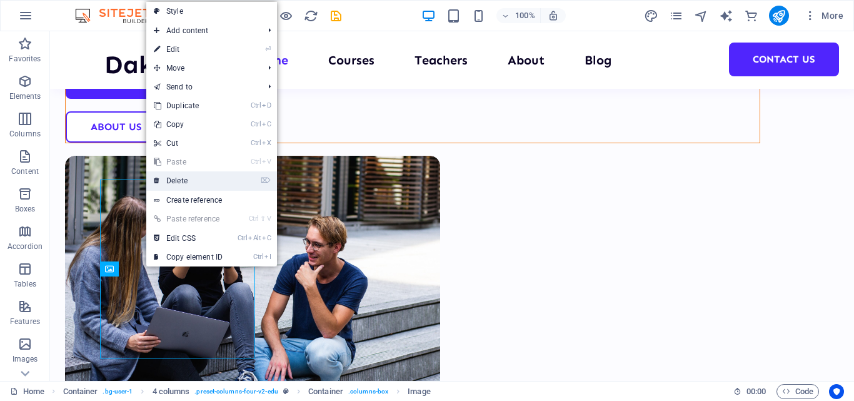
click at [181, 178] on link "⌦ Delete" at bounding box center [188, 180] width 84 height 19
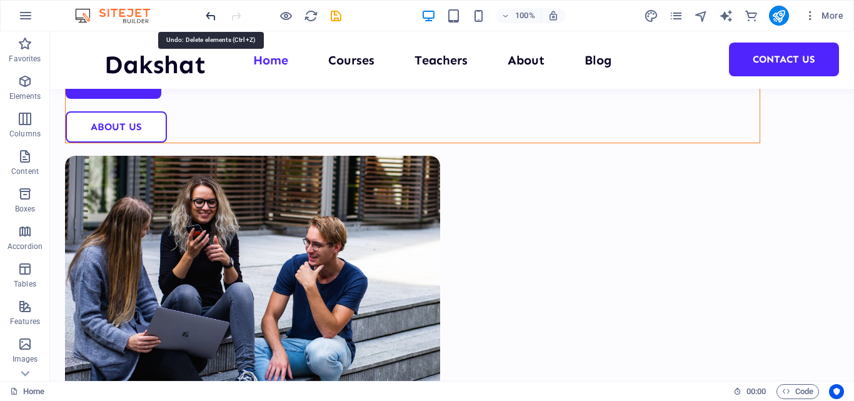
click at [213, 11] on icon "undo" at bounding box center [211, 16] width 14 height 14
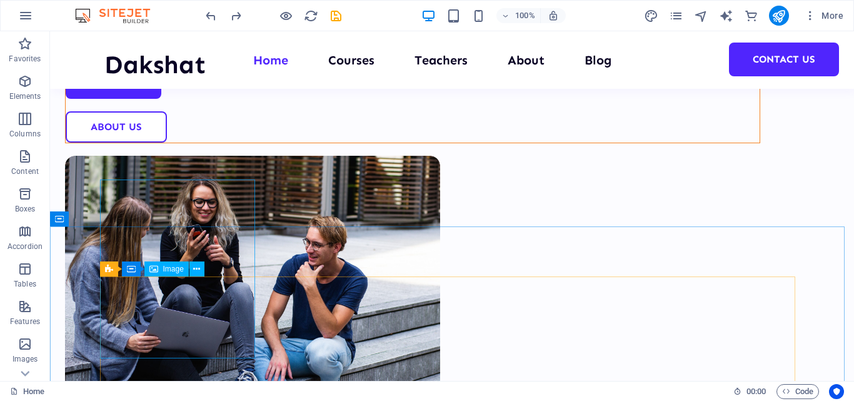
click at [174, 269] on span "Image" at bounding box center [173, 269] width 21 height 8
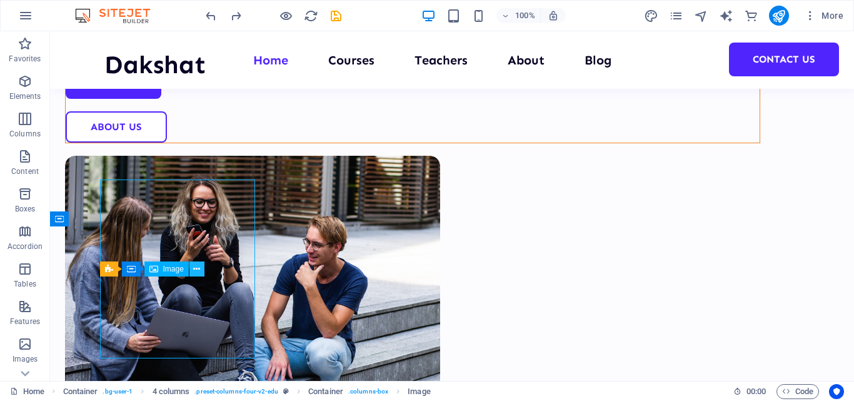
click at [203, 270] on button at bounding box center [196, 268] width 15 height 15
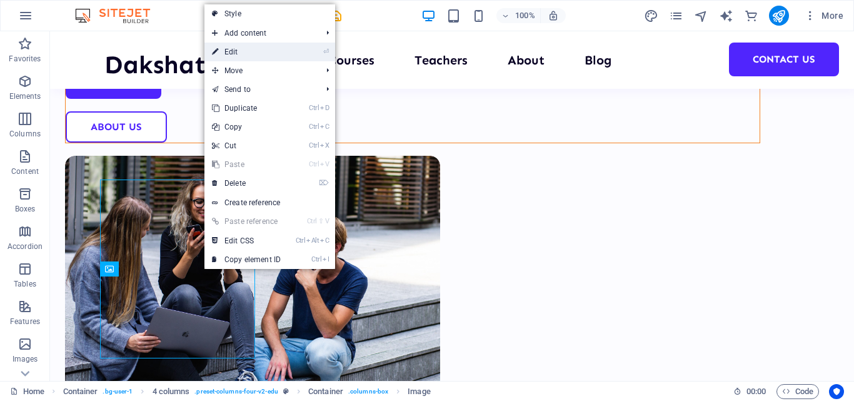
click at [249, 47] on link "⏎ Edit" at bounding box center [246, 52] width 84 height 19
select select "%"
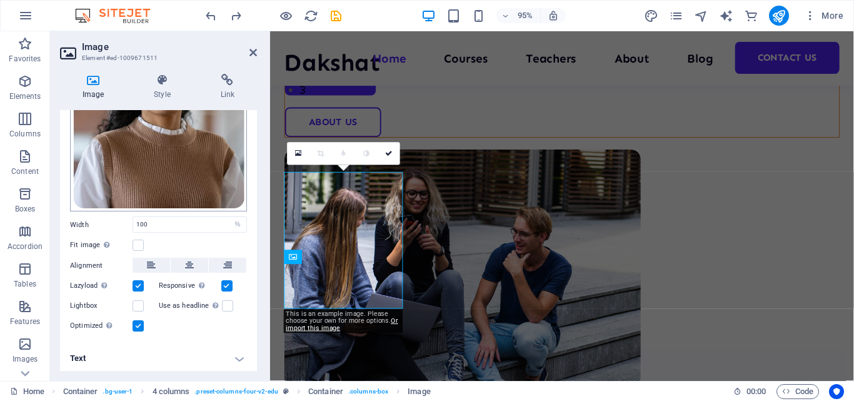
scroll to position [0, 0]
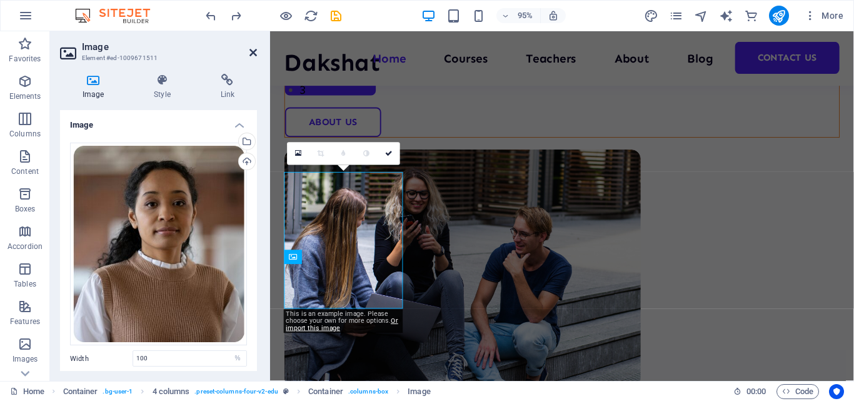
drag, startPoint x: 256, startPoint y: 52, endPoint x: 206, endPoint y: 22, distance: 58.3
click at [256, 52] on icon at bounding box center [254, 53] width 8 height 10
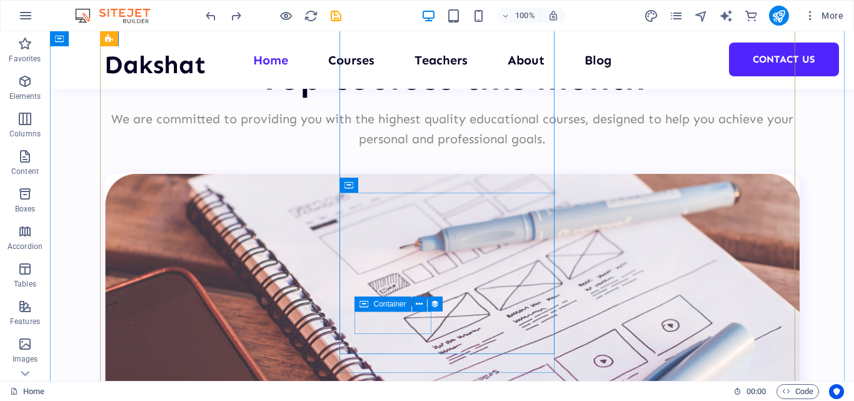
scroll to position [2877, 0]
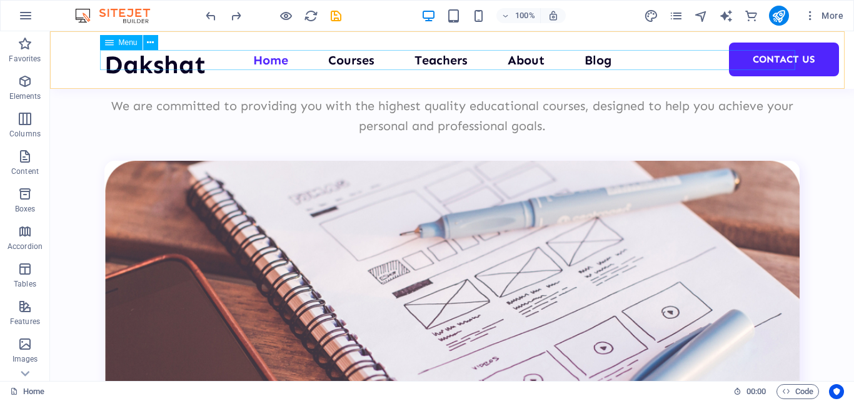
click at [363, 54] on nav "Home Courses Teachers About Blog Contact Us" at bounding box center [451, 60] width 695 height 20
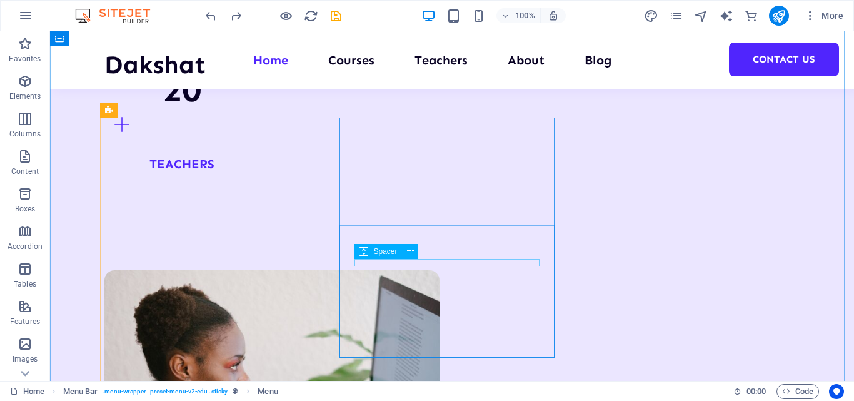
scroll to position [1313, 0]
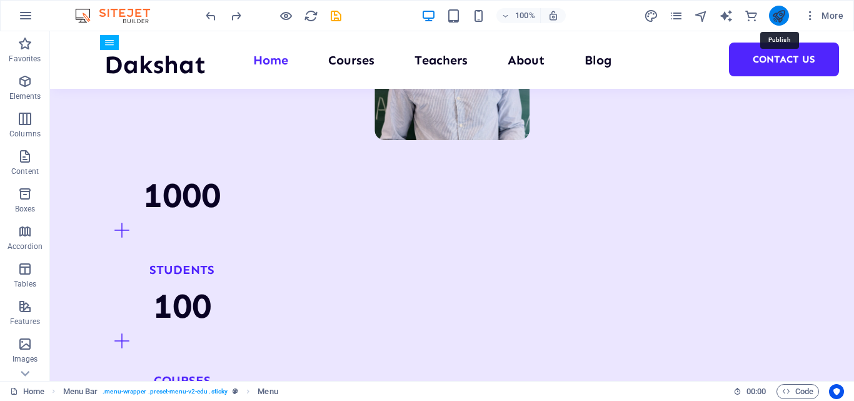
drag, startPoint x: 775, startPoint y: 15, endPoint x: 619, endPoint y: 37, distance: 157.2
click at [775, 14] on icon "publish" at bounding box center [779, 16] width 14 height 14
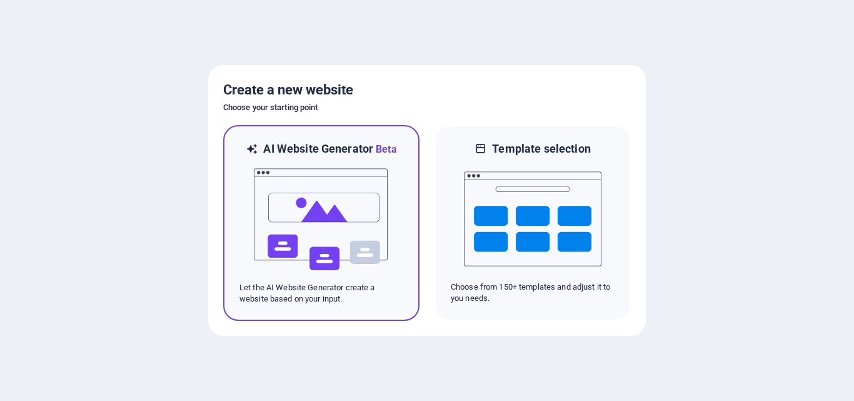
click at [319, 204] on img at bounding box center [322, 219] width 138 height 125
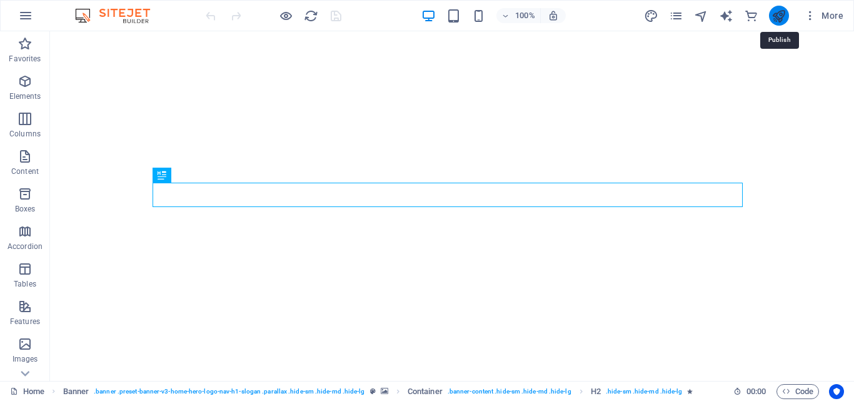
click at [779, 14] on icon "publish" at bounding box center [779, 16] width 14 height 14
